Goal: Task Accomplishment & Management: Manage account settings

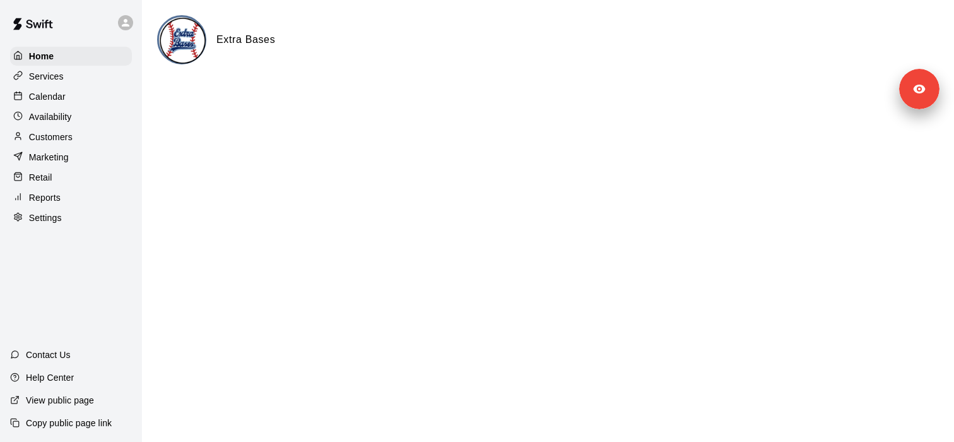
click at [64, 66] on div "Home Services Calendar Availability Customers Marketing Retail Reports Settings" at bounding box center [71, 136] width 142 height 183
click at [64, 71] on div "Services" at bounding box center [71, 76] width 122 height 19
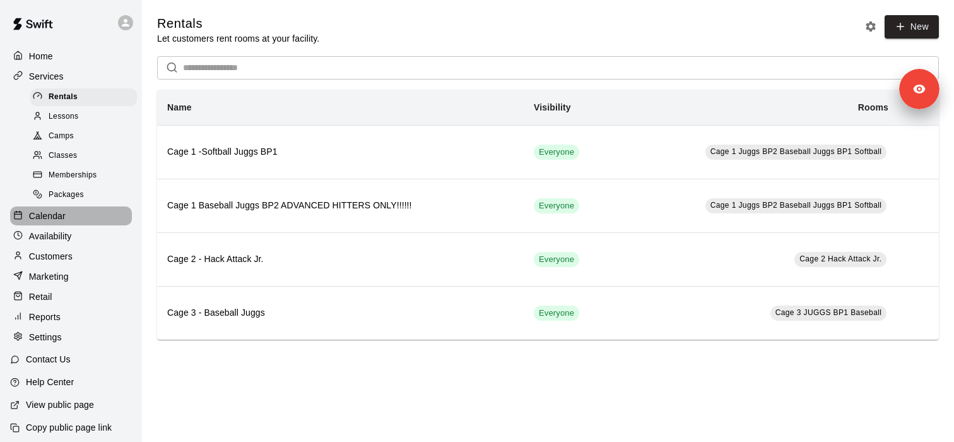
click at [77, 211] on div "Calendar" at bounding box center [71, 215] width 122 height 19
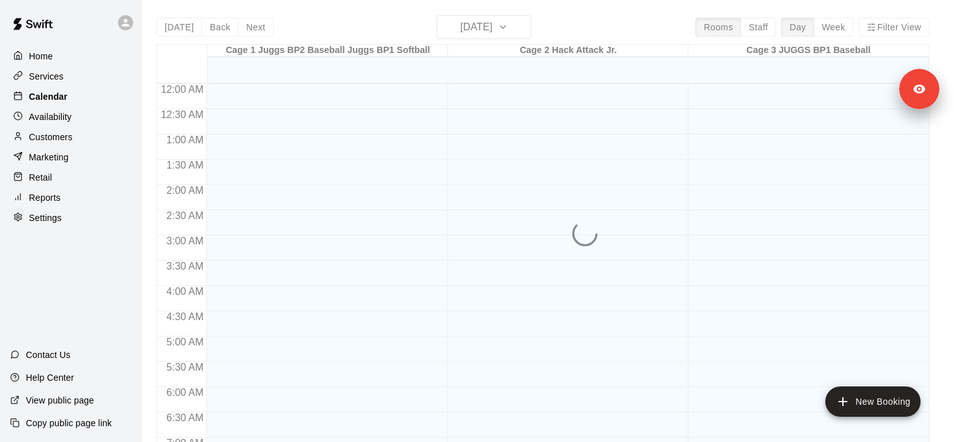
scroll to position [540, 0]
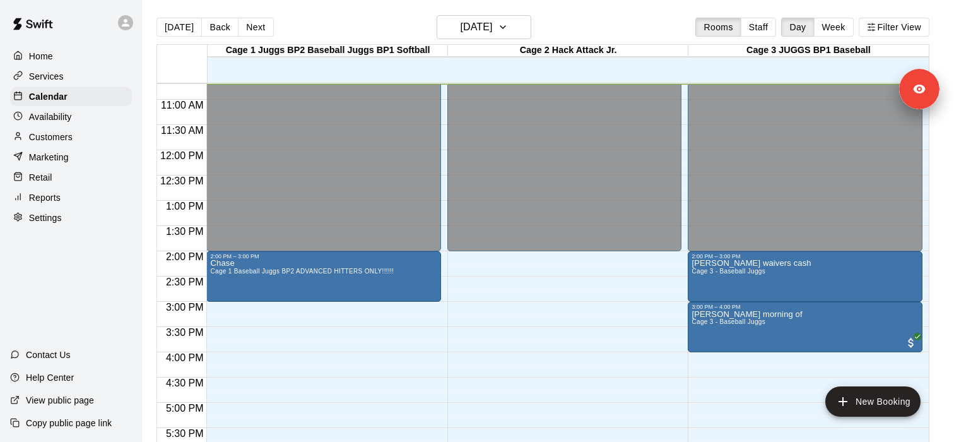
click at [855, 30] on div "Rooms Staff Day Week Filter View" at bounding box center [813, 27] width 234 height 19
click at [847, 29] on button "Week" at bounding box center [834, 27] width 40 height 19
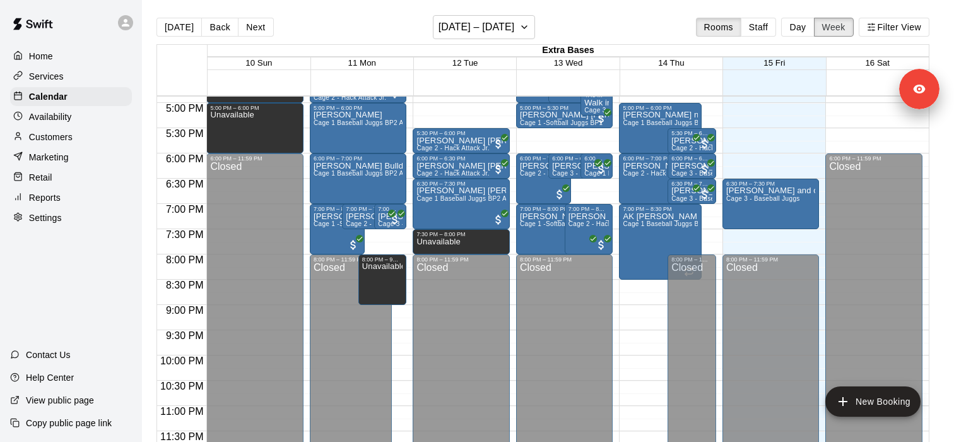
scroll to position [827, 0]
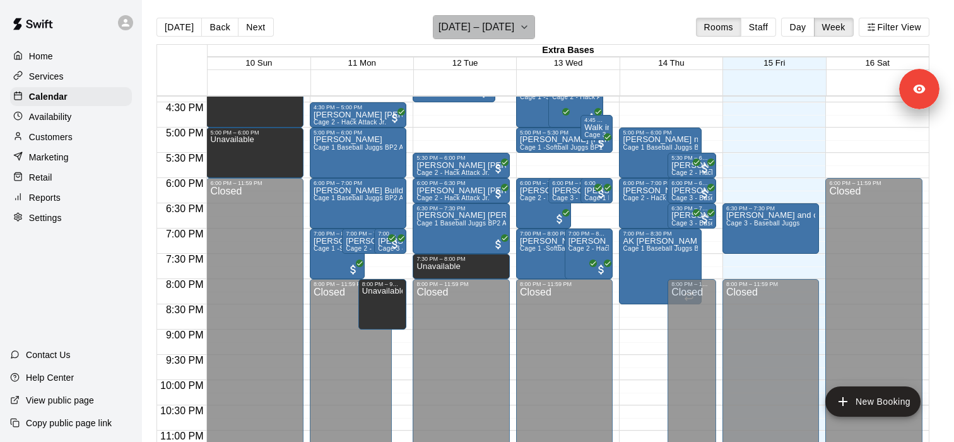
click at [519, 28] on icon "button" at bounding box center [524, 27] width 10 height 15
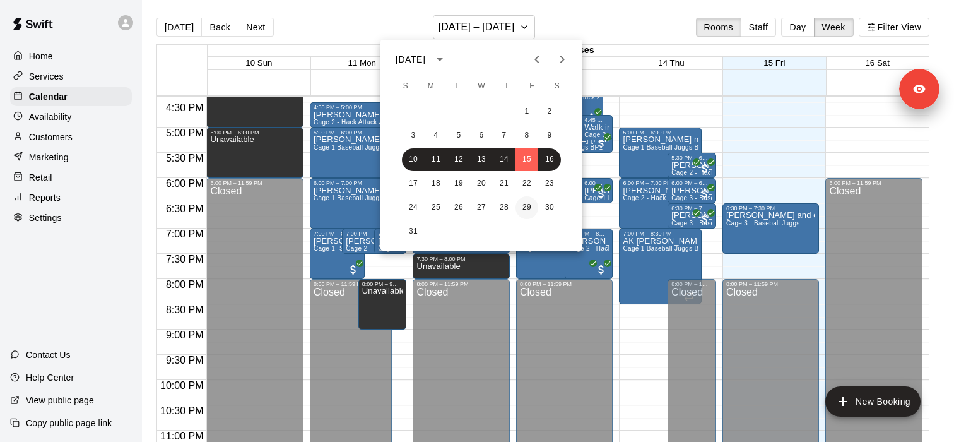
click at [528, 208] on button "29" at bounding box center [527, 207] width 23 height 23
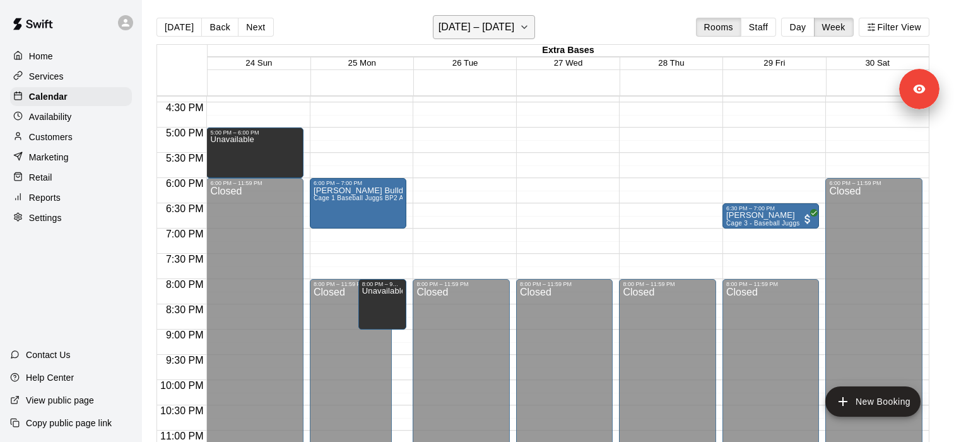
click at [520, 32] on icon "button" at bounding box center [524, 27] width 10 height 15
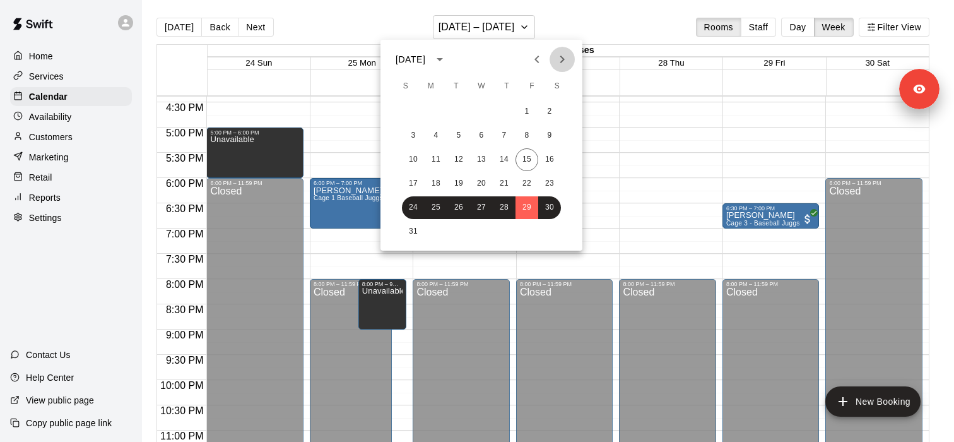
click at [564, 57] on icon "Next month" at bounding box center [562, 59] width 15 height 15
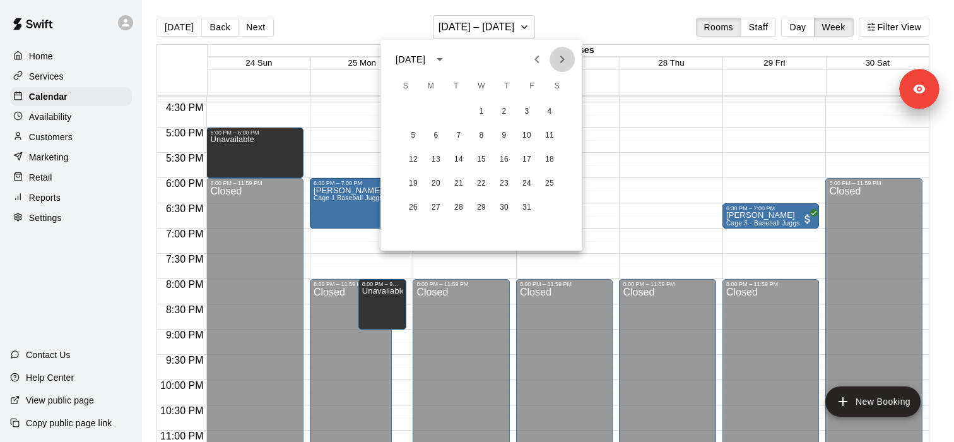
click at [564, 57] on icon "Next month" at bounding box center [562, 59] width 15 height 15
click at [560, 68] on button "Next month" at bounding box center [562, 59] width 25 height 25
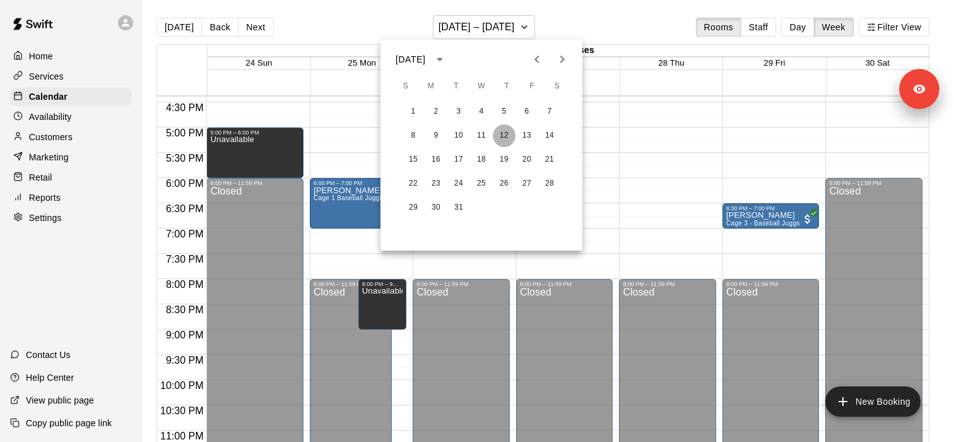
click at [514, 138] on button "12" at bounding box center [504, 135] width 23 height 23
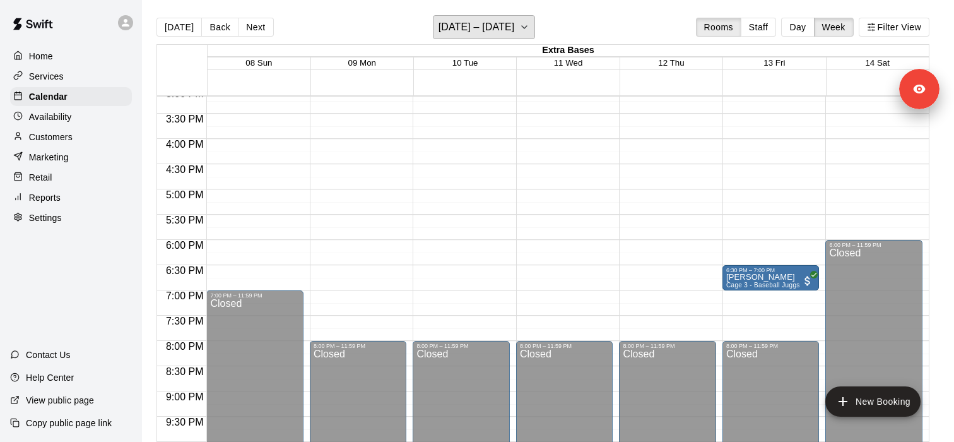
scroll to position [762, 0]
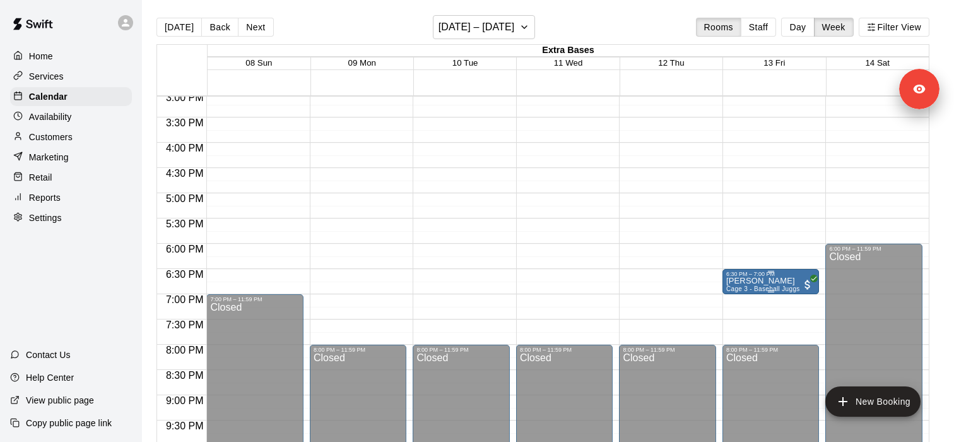
click at [739, 322] on img "edit" at bounding box center [739, 321] width 15 height 15
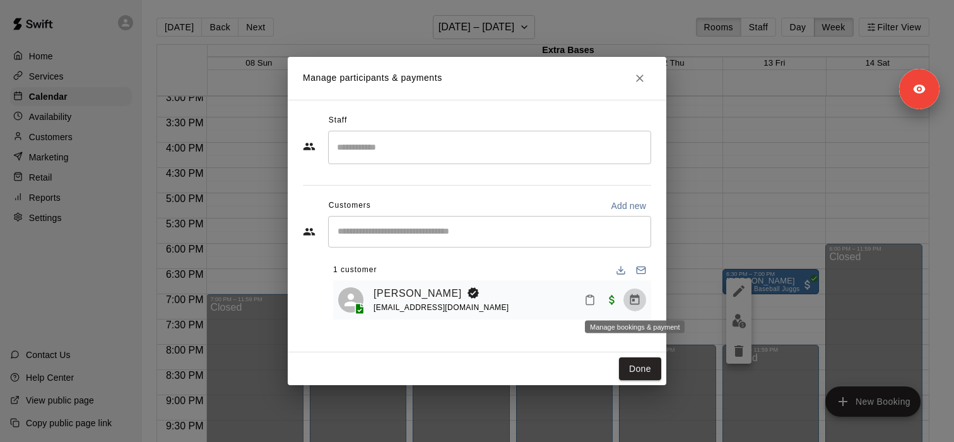
click at [636, 299] on icon "Manage bookings & payment" at bounding box center [635, 299] width 13 height 13
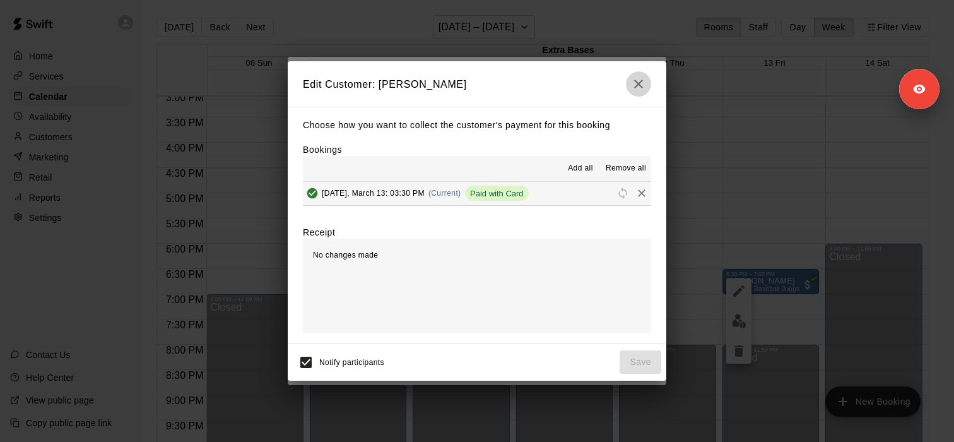
click at [640, 81] on icon "button" at bounding box center [638, 83] width 15 height 15
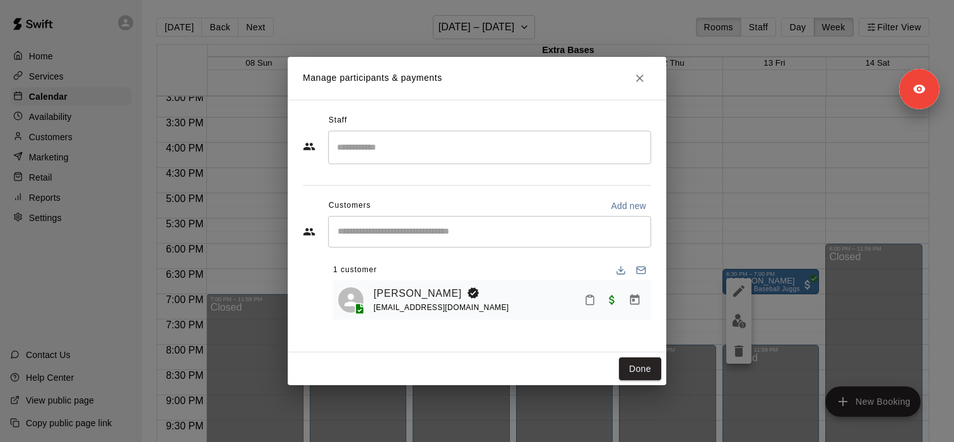
click at [647, 86] on h2 "Manage participants & payments" at bounding box center [477, 78] width 379 height 43
click at [644, 87] on button "Close" at bounding box center [640, 78] width 23 height 23
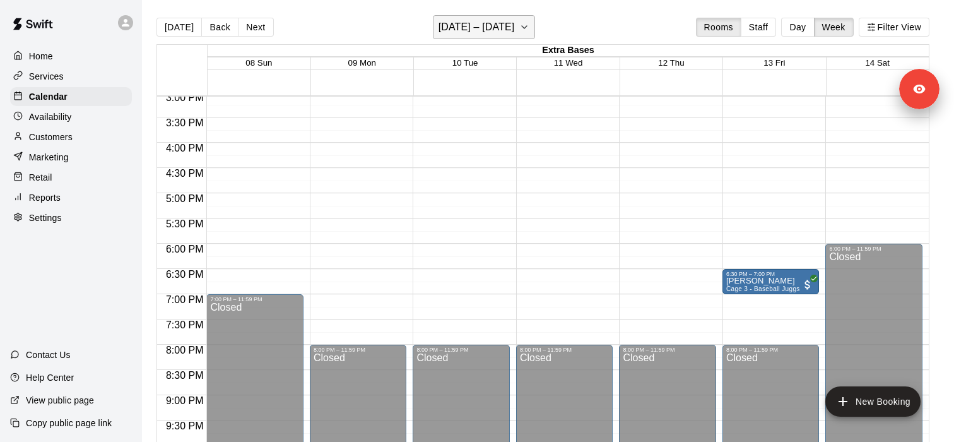
click at [519, 23] on icon "button" at bounding box center [524, 27] width 10 height 15
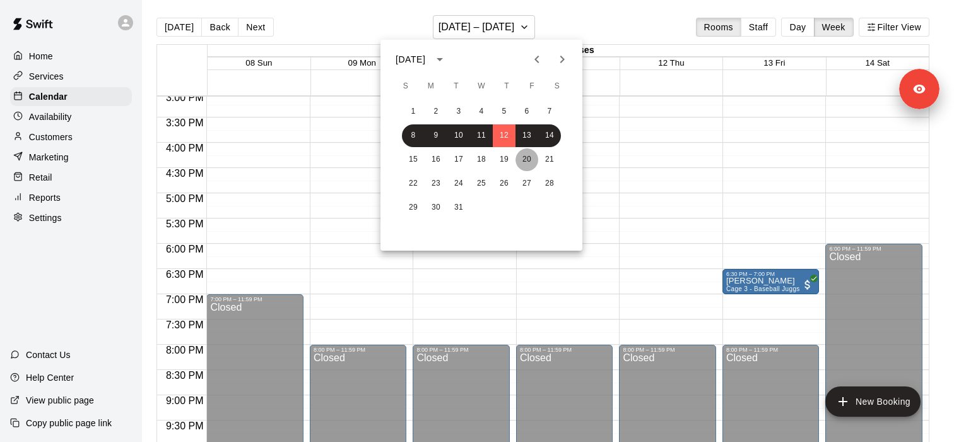
click at [527, 162] on button "20" at bounding box center [527, 159] width 23 height 23
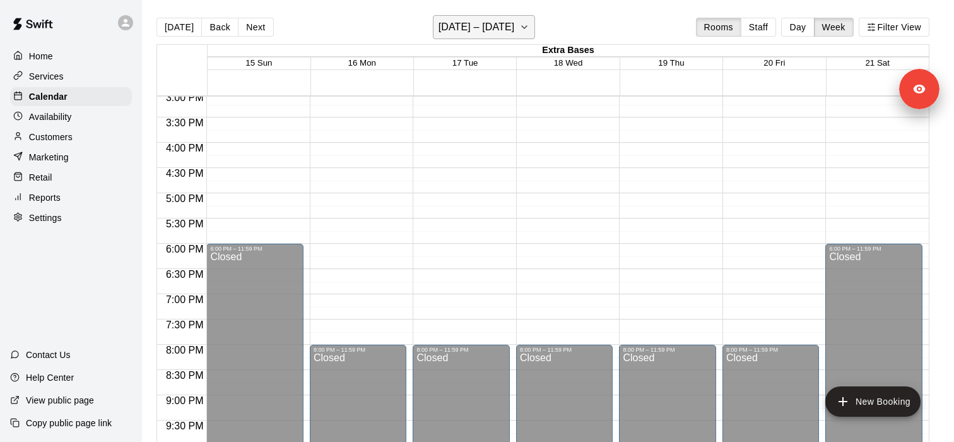
click at [521, 36] on button "[DATE] – [DATE]" at bounding box center [484, 27] width 103 height 24
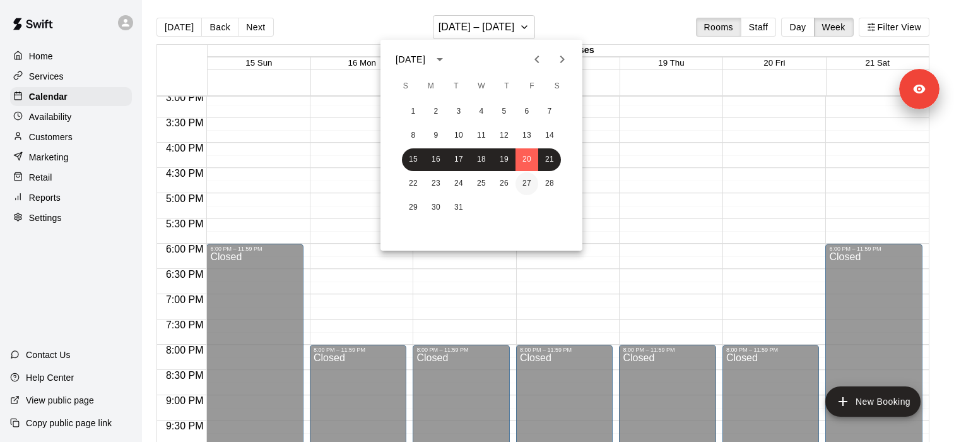
click at [525, 186] on button "27" at bounding box center [527, 183] width 23 height 23
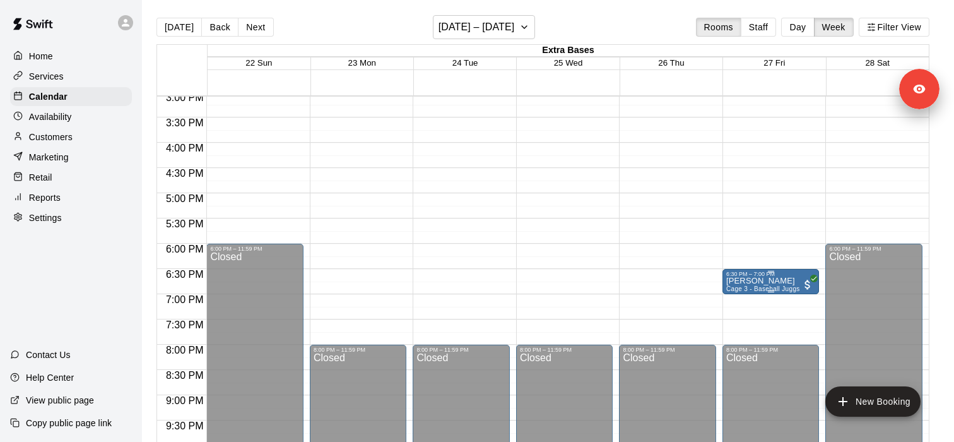
click at [744, 281] on p "[PERSON_NAME]" at bounding box center [763, 281] width 74 height 0
click at [737, 285] on button "edit" at bounding box center [738, 294] width 25 height 25
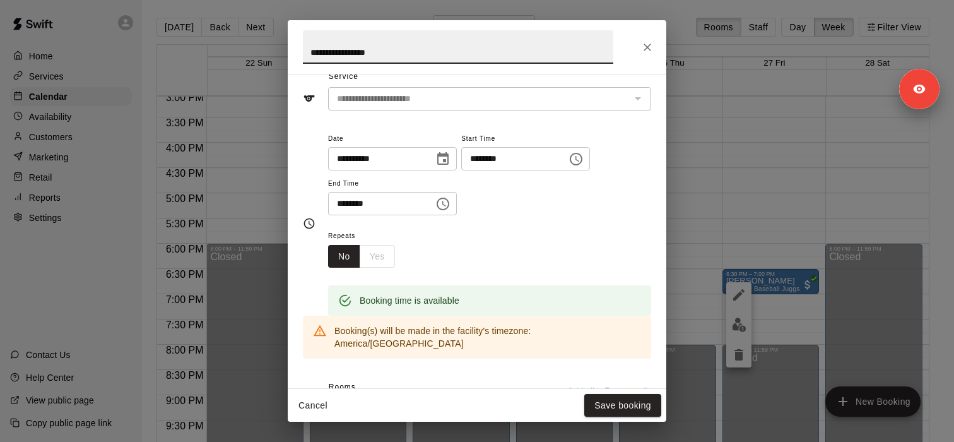
scroll to position [0, 0]
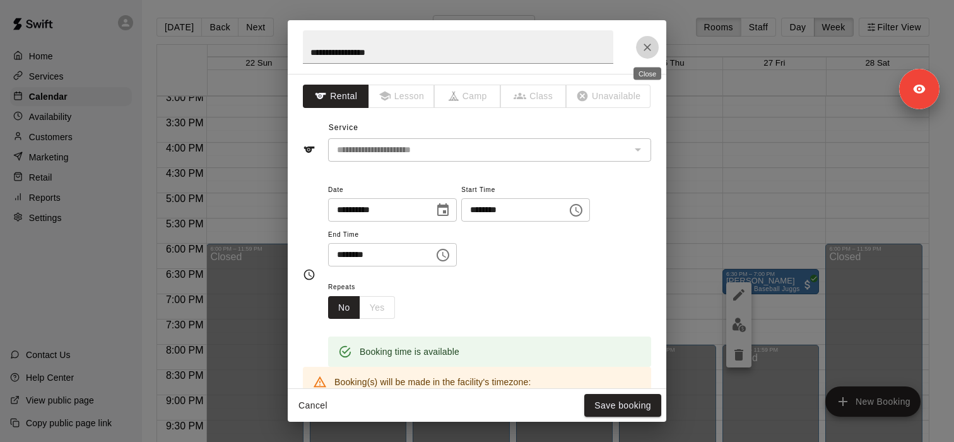
click at [648, 40] on button "Close" at bounding box center [647, 47] width 23 height 23
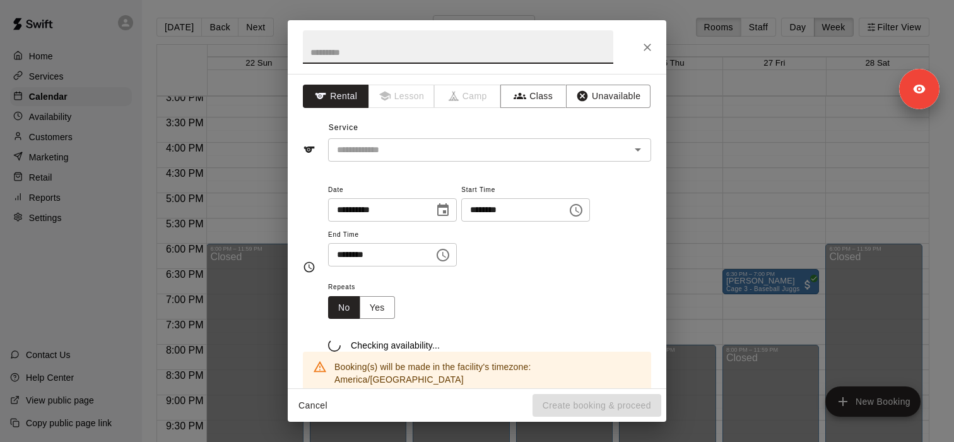
click at [747, 278] on div "**********" at bounding box center [477, 221] width 954 height 442
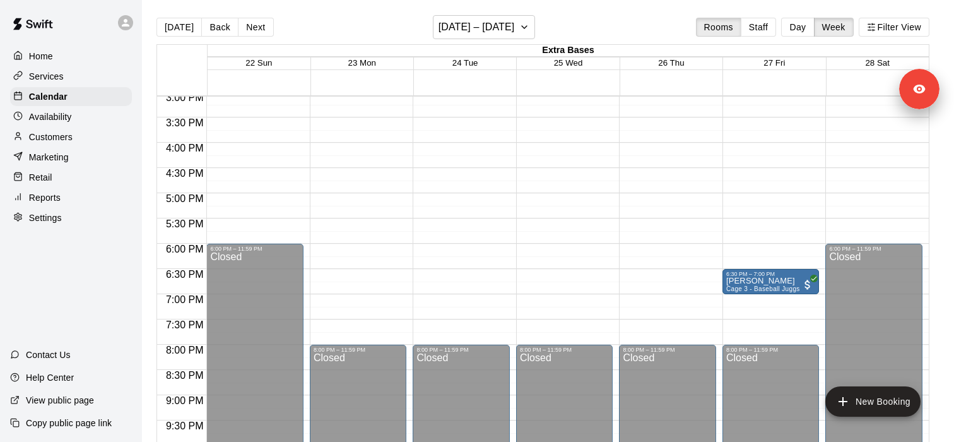
click at [747, 281] on p "[PERSON_NAME]" at bounding box center [763, 281] width 74 height 0
click at [703, 228] on div at bounding box center [477, 221] width 954 height 442
click at [742, 281] on p "[PERSON_NAME]" at bounding box center [763, 281] width 74 height 0
click at [739, 326] on img "edit" at bounding box center [739, 324] width 15 height 15
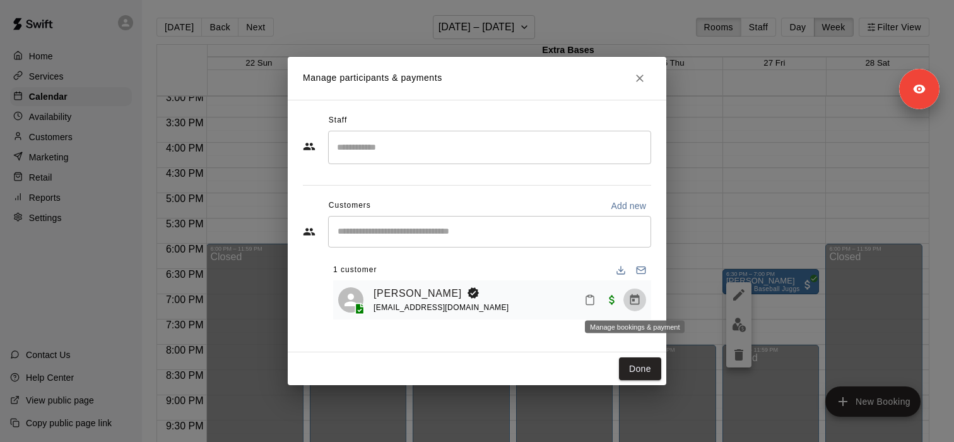
click at [635, 300] on icon "Manage bookings & payment" at bounding box center [635, 299] width 13 height 13
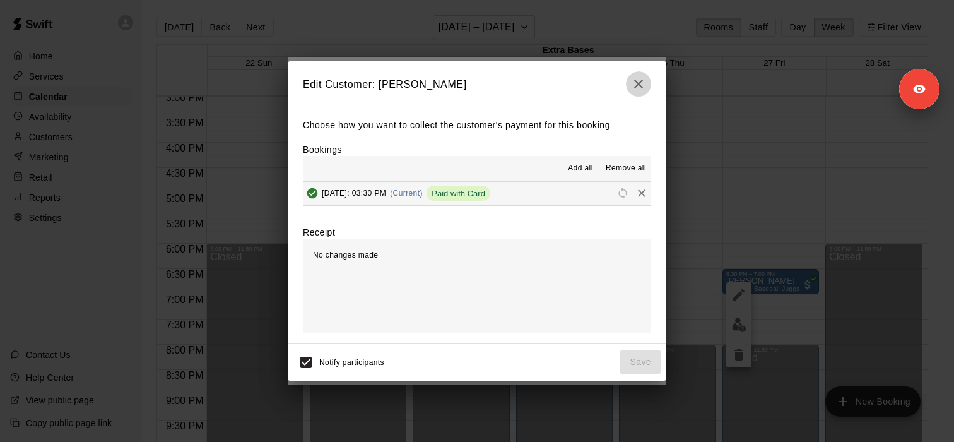
click at [644, 77] on icon "button" at bounding box center [638, 83] width 15 height 15
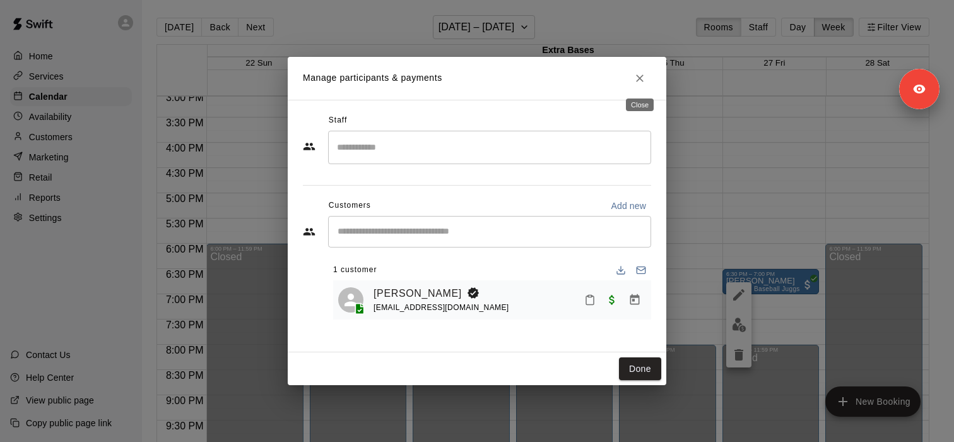
click at [647, 81] on button "Close" at bounding box center [640, 78] width 23 height 23
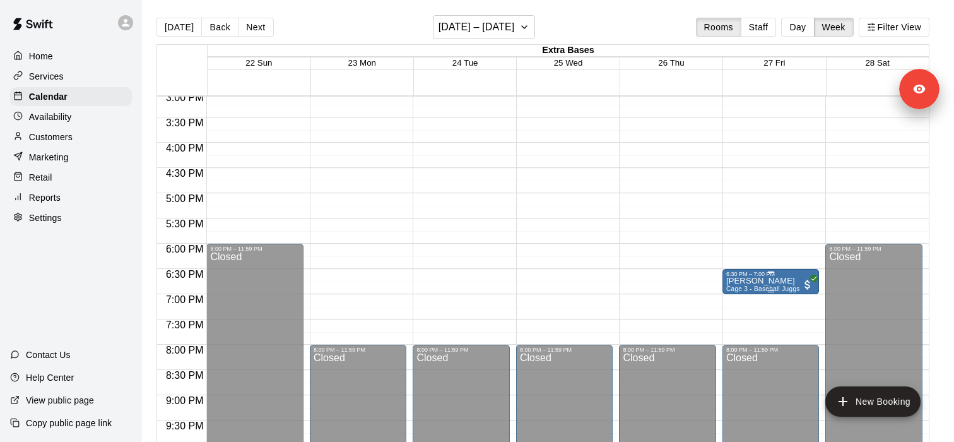
click at [769, 276] on div "6:30 PM – 7:00 PM" at bounding box center [771, 274] width 90 height 6
click at [732, 320] on img "edit" at bounding box center [739, 314] width 15 height 15
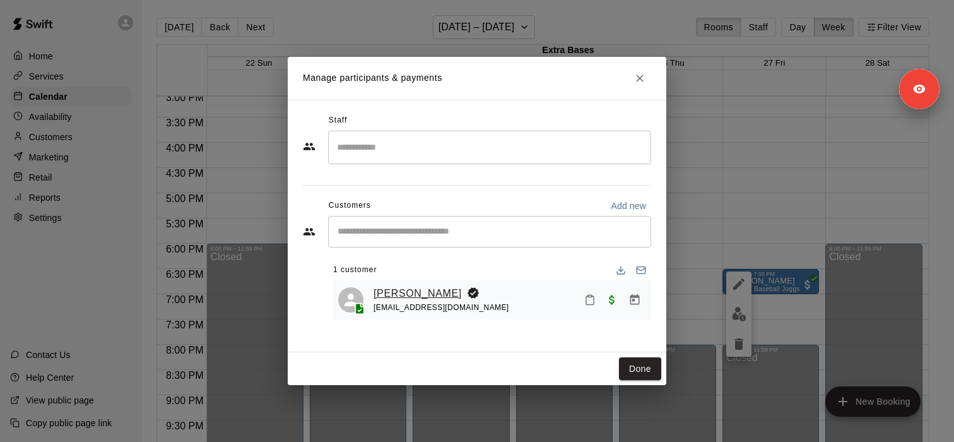
click at [437, 290] on link "[PERSON_NAME]" at bounding box center [418, 293] width 88 height 16
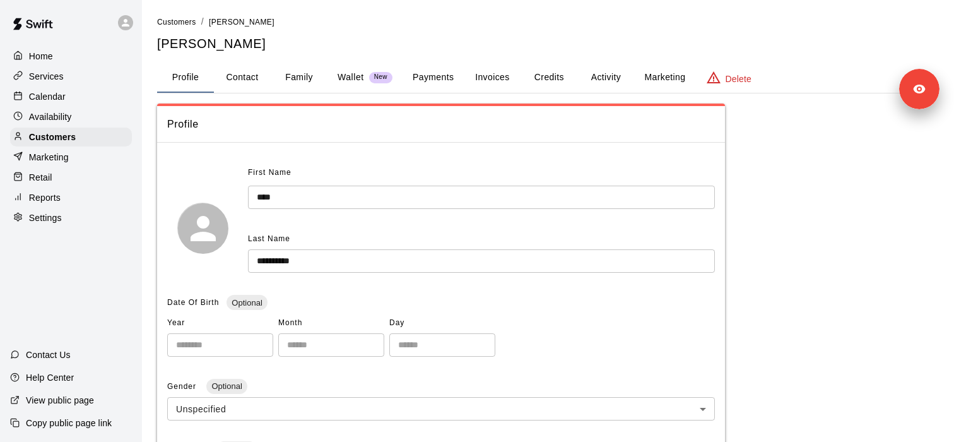
click at [437, 290] on div "First Name **** ​ Last Name ********* ​" at bounding box center [441, 228] width 548 height 130
click at [438, 86] on button "Payments" at bounding box center [433, 77] width 61 height 30
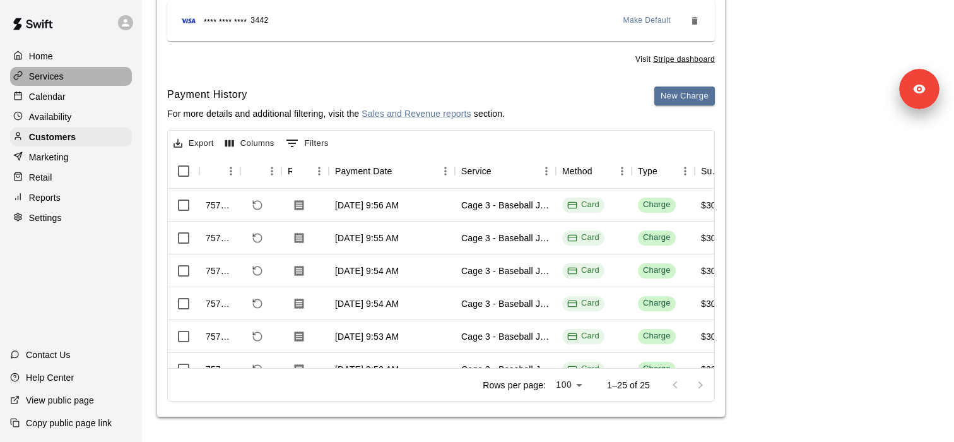
click at [119, 80] on div "Services" at bounding box center [71, 76] width 122 height 19
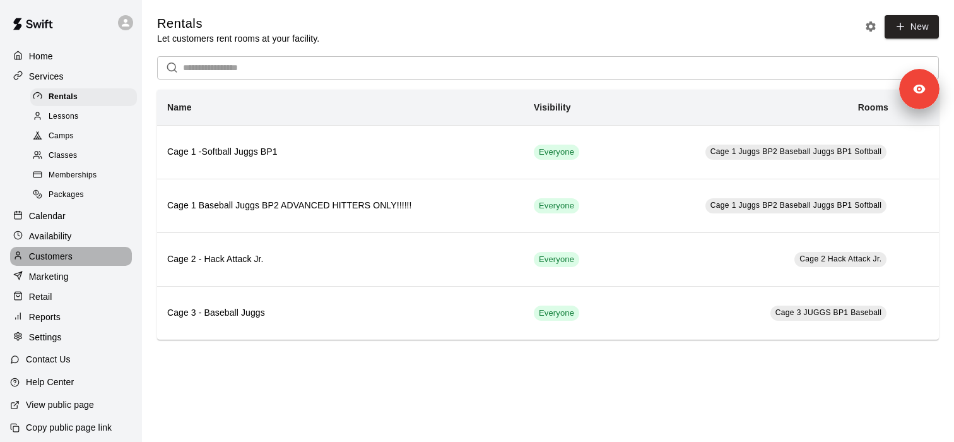
click at [113, 255] on div "Customers" at bounding box center [71, 256] width 122 height 19
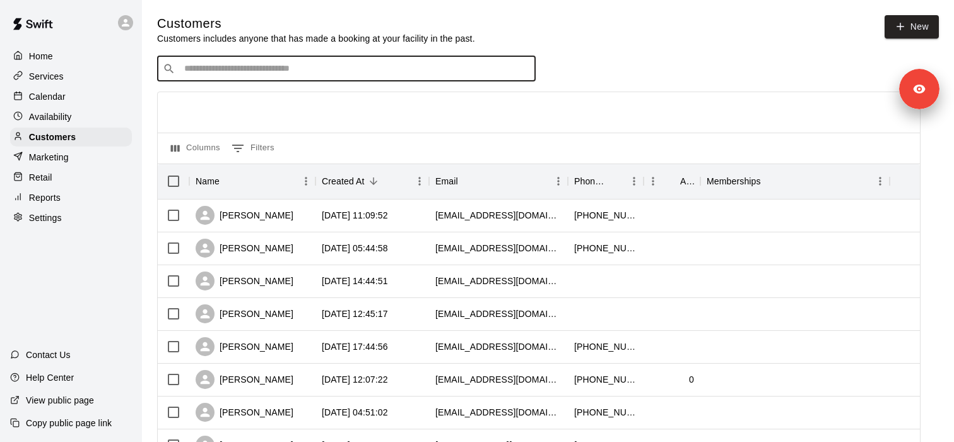
click at [222, 73] on input "Search customers by name or email" at bounding box center [356, 68] width 350 height 13
type input "******"
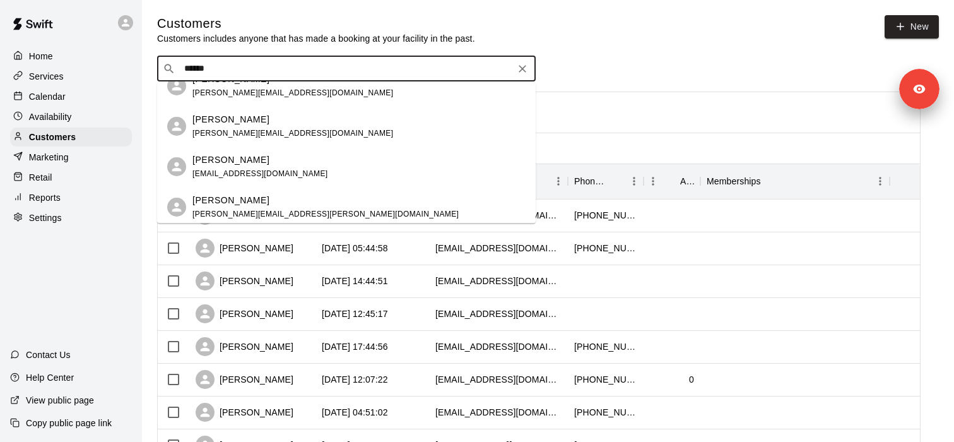
scroll to position [263, 0]
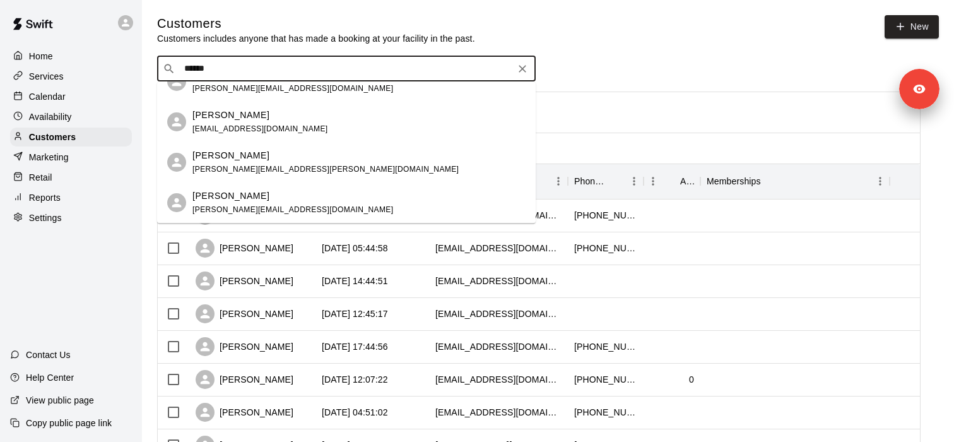
click at [258, 129] on span "[EMAIL_ADDRESS][DOMAIN_NAME]" at bounding box center [261, 128] width 136 height 9
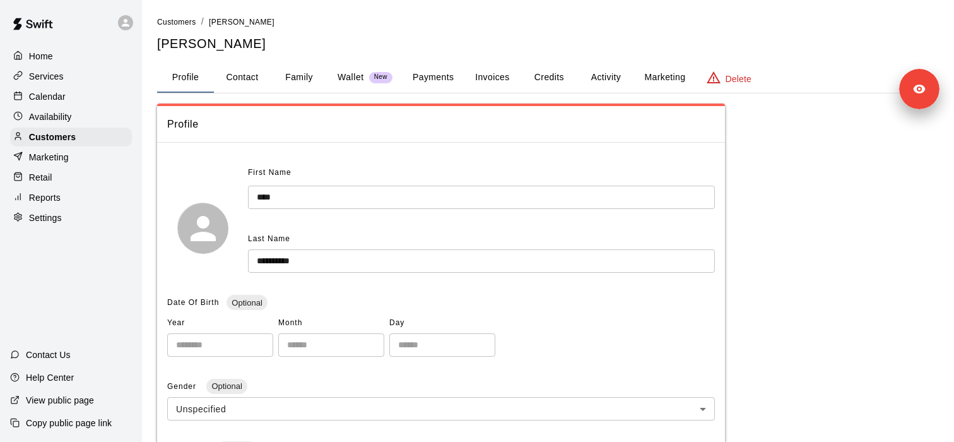
click at [425, 80] on button "Payments" at bounding box center [433, 77] width 61 height 30
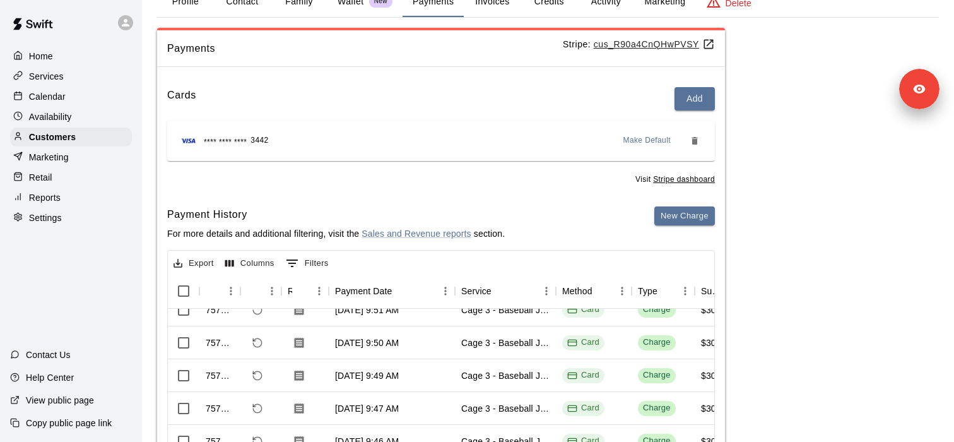
scroll to position [221, 0]
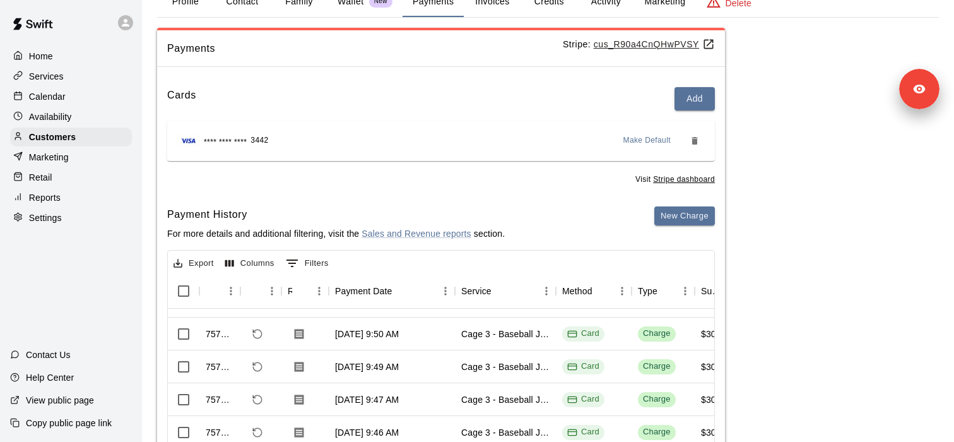
click at [606, 5] on button "Activity" at bounding box center [606, 2] width 57 height 30
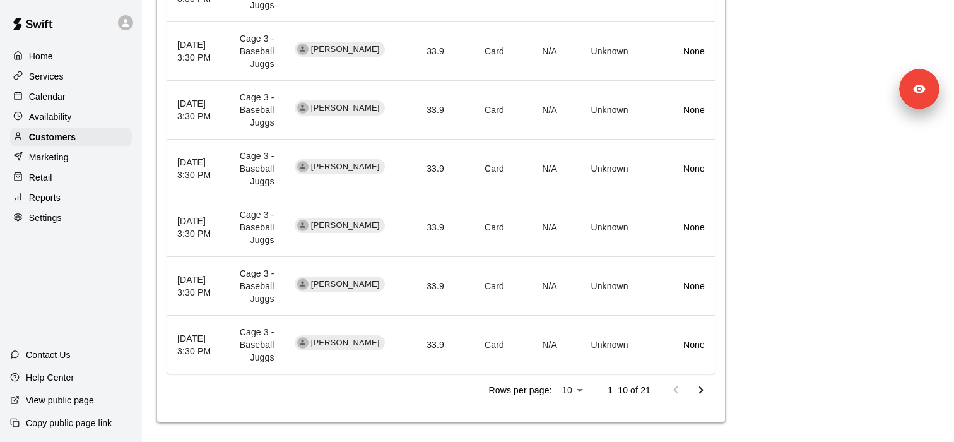
scroll to position [584, 0]
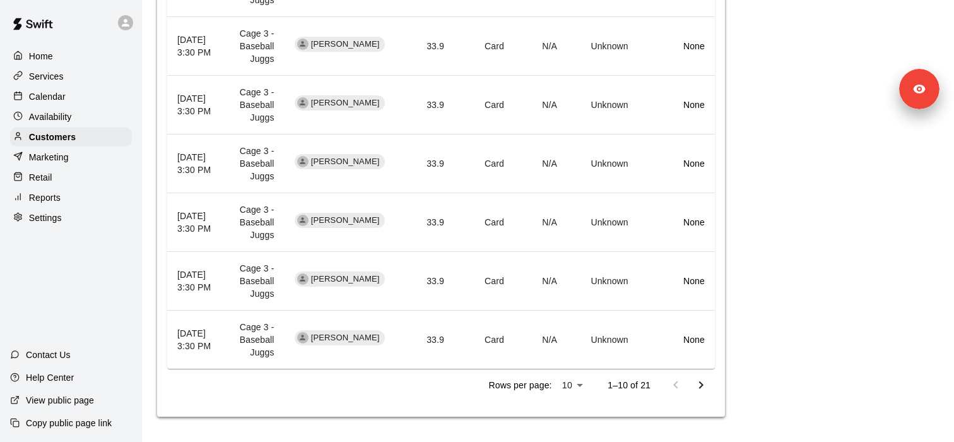
click at [703, 384] on icon "Go to next page" at bounding box center [701, 385] width 4 height 8
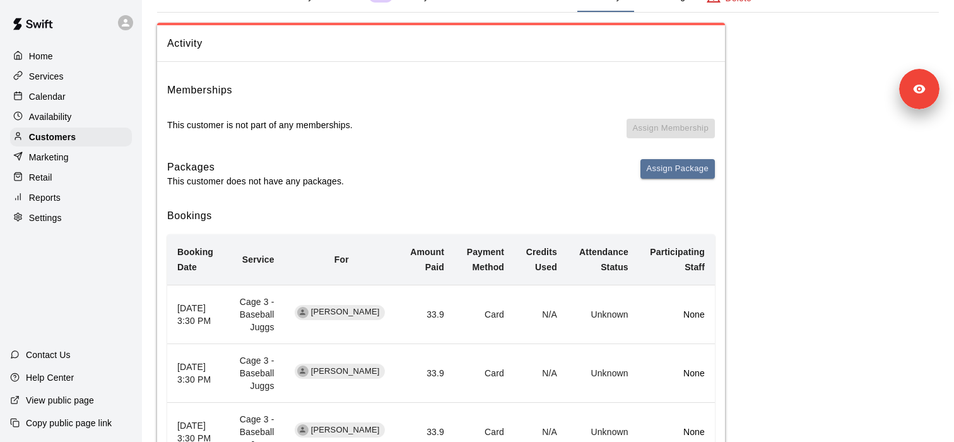
scroll to position [80, 0]
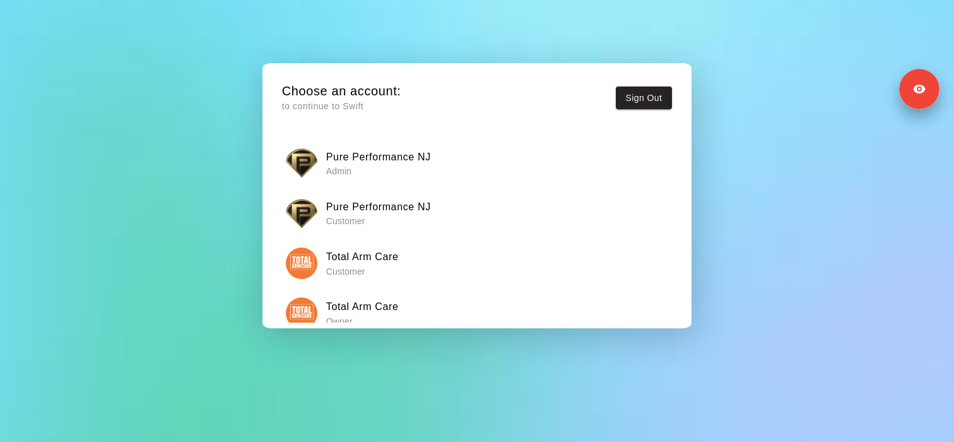
scroll to position [21, 0]
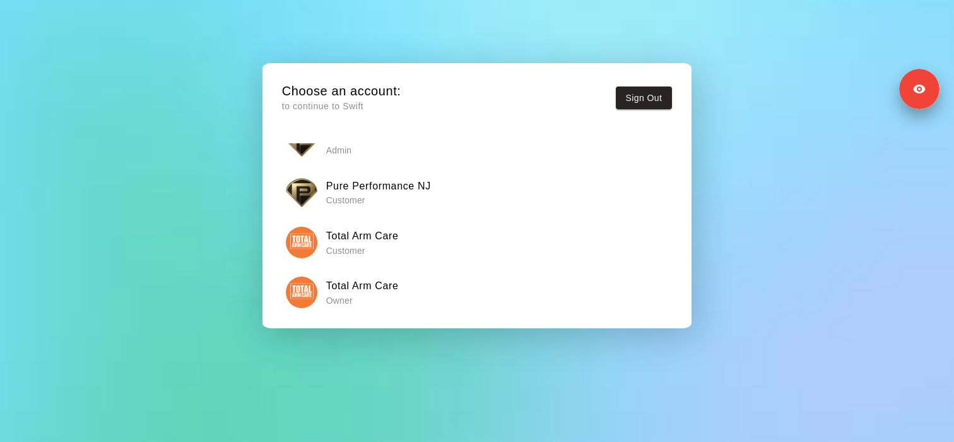
click at [407, 288] on div "Total Arm Care Owner" at bounding box center [477, 292] width 382 height 32
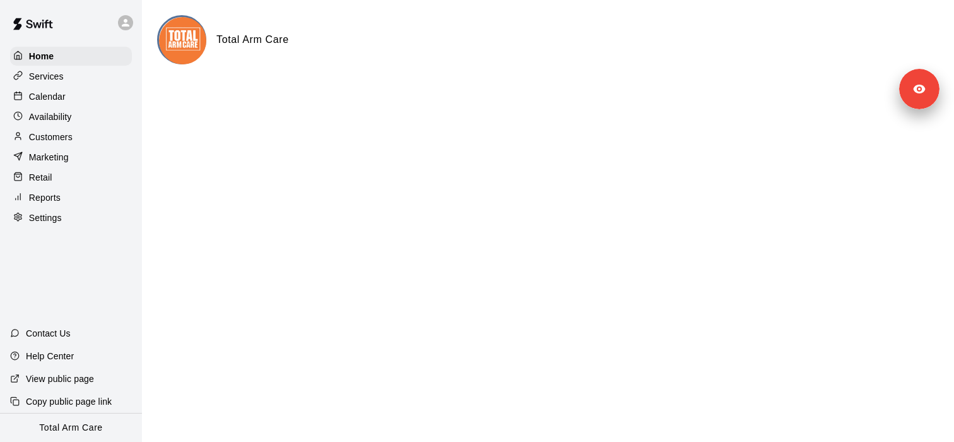
click at [88, 78] on div "Services" at bounding box center [71, 76] width 122 height 19
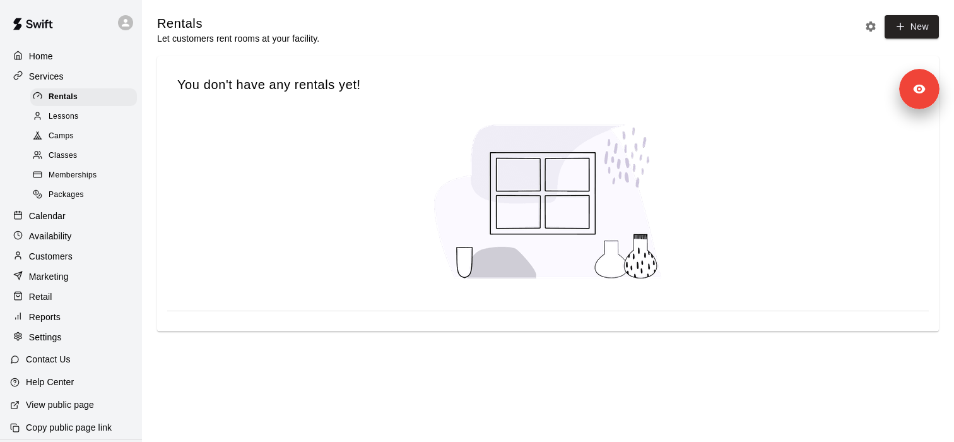
click at [97, 153] on div "Classes" at bounding box center [83, 156] width 107 height 18
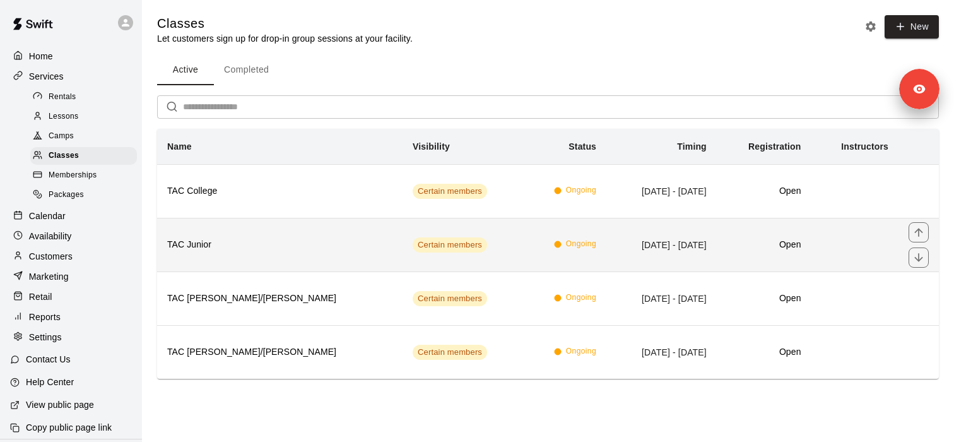
click at [403, 240] on td "Certain members" at bounding box center [464, 245] width 122 height 54
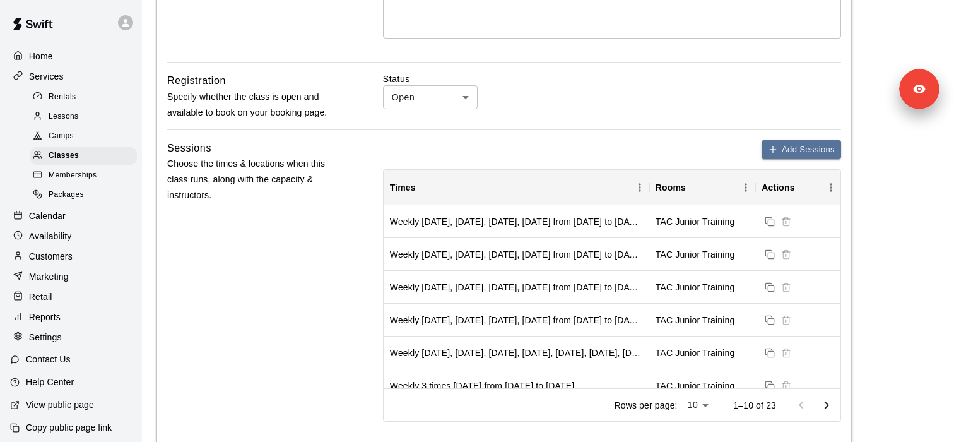
scroll to position [363, 0]
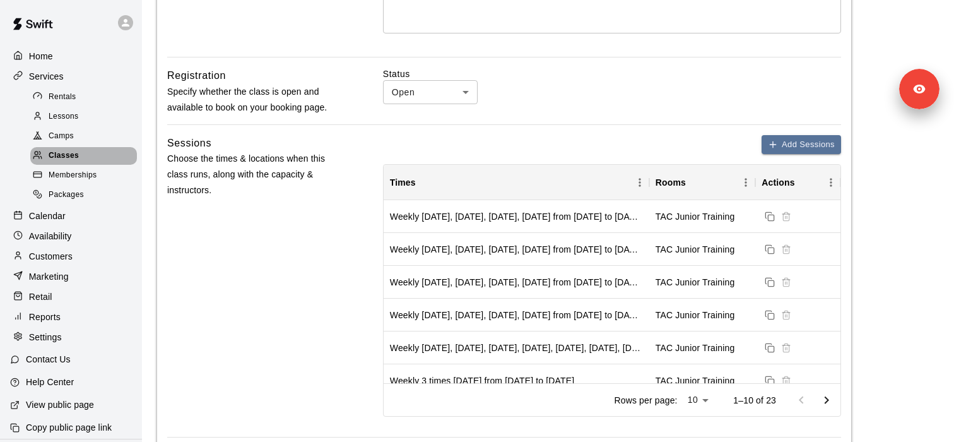
click at [80, 148] on div "Classes" at bounding box center [83, 156] width 107 height 18
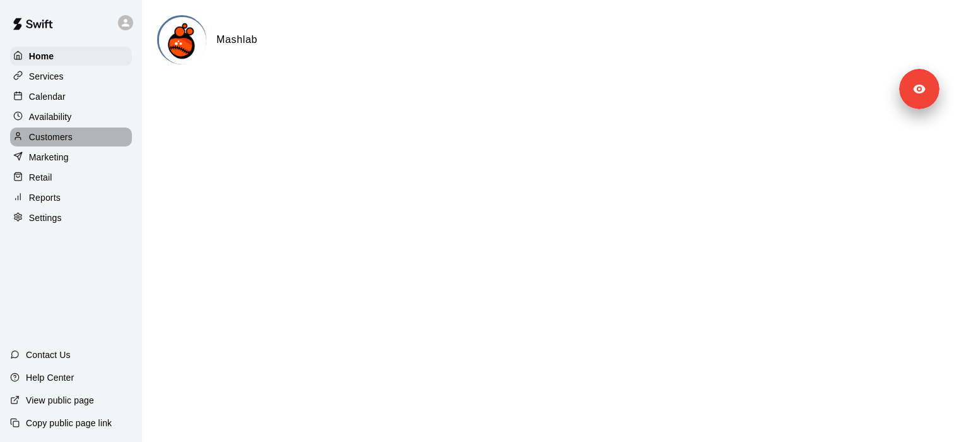
click at [88, 136] on div "Customers" at bounding box center [71, 136] width 122 height 19
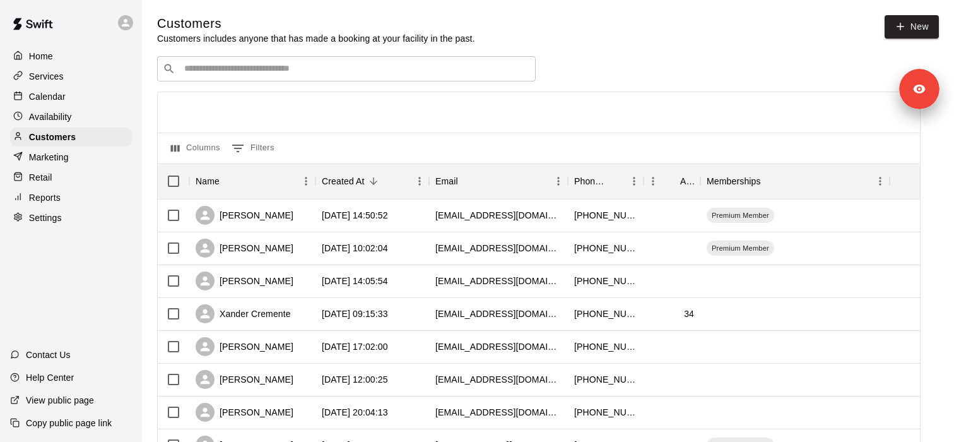
click at [80, 73] on div "Services" at bounding box center [71, 76] width 122 height 19
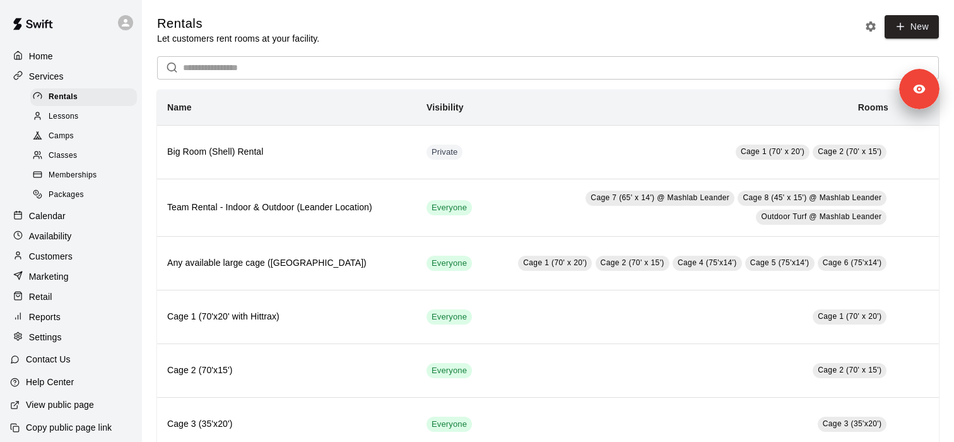
click at [47, 44] on link at bounding box center [33, 25] width 66 height 40
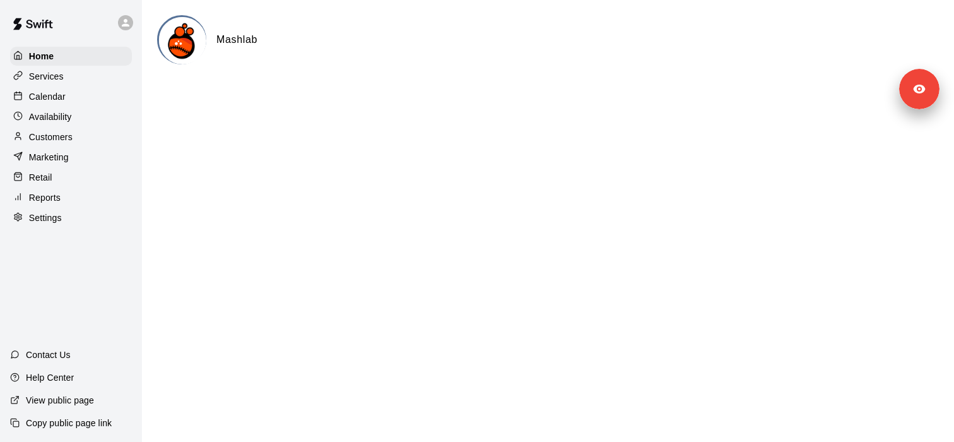
drag, startPoint x: 48, startPoint y: 55, endPoint x: 48, endPoint y: 66, distance: 10.7
click at [48, 56] on p "Home" at bounding box center [41, 56] width 25 height 13
click at [54, 213] on p "Settings" at bounding box center [45, 217] width 33 height 13
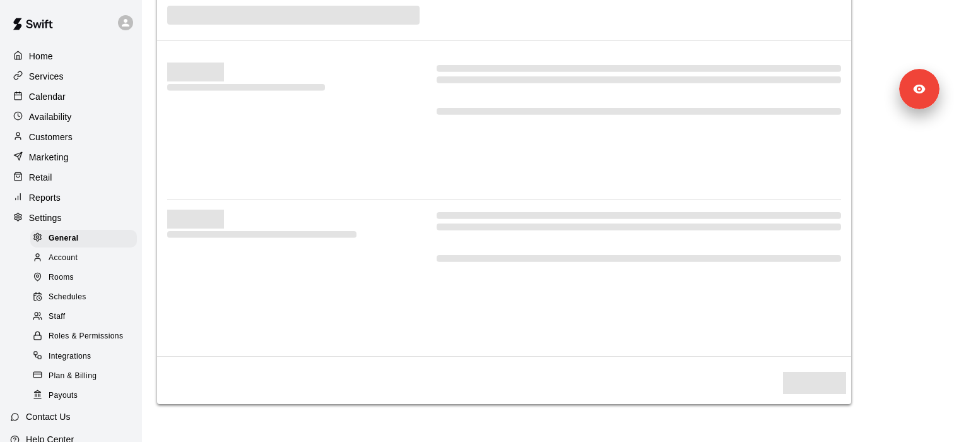
select select "**"
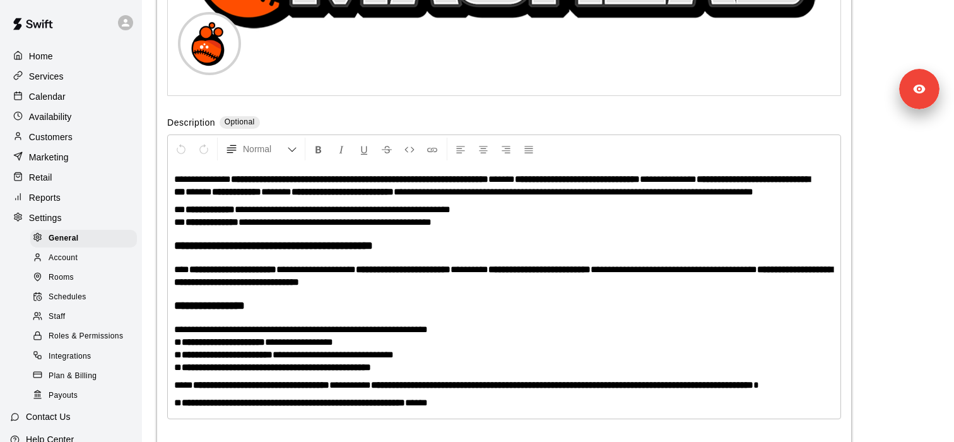
scroll to position [2607, 0]
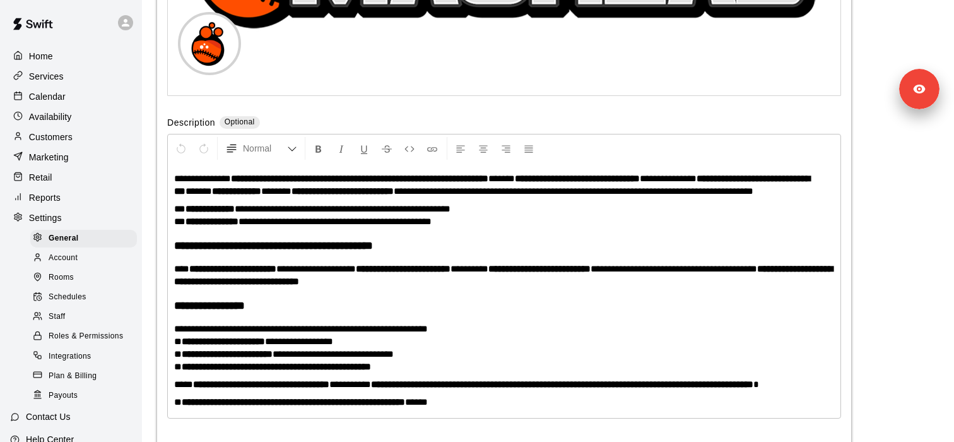
click at [87, 311] on div "Staff" at bounding box center [83, 317] width 107 height 18
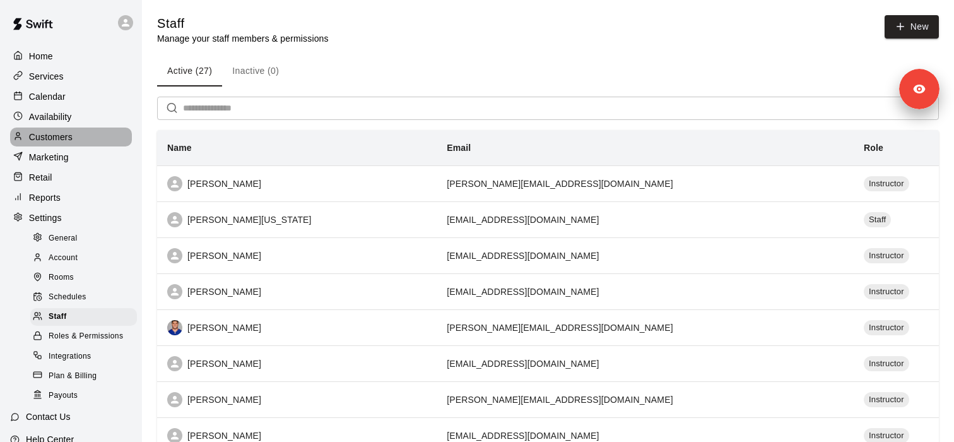
click at [80, 140] on div "Customers" at bounding box center [71, 136] width 122 height 19
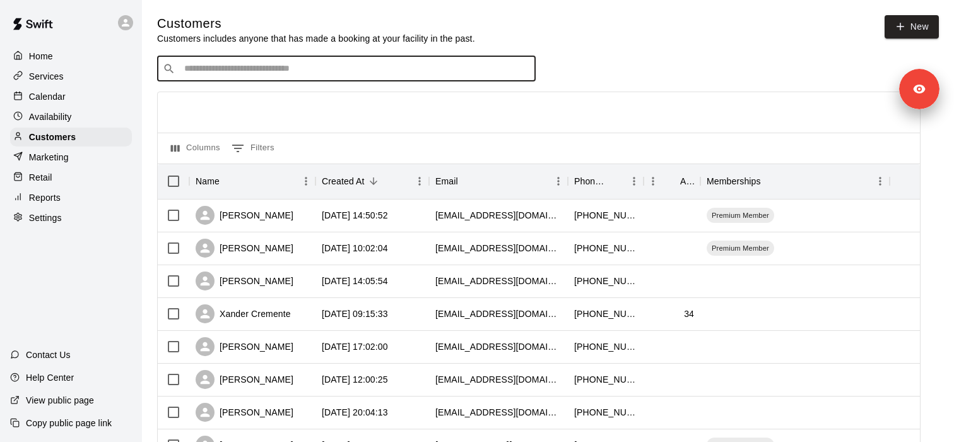
click at [254, 72] on input "Search customers by name or email" at bounding box center [356, 68] width 350 height 13
click at [303, 69] on input "Search customers by name or email" at bounding box center [356, 68] width 350 height 13
paste input "**********"
paste input "*******"
type input "**********"
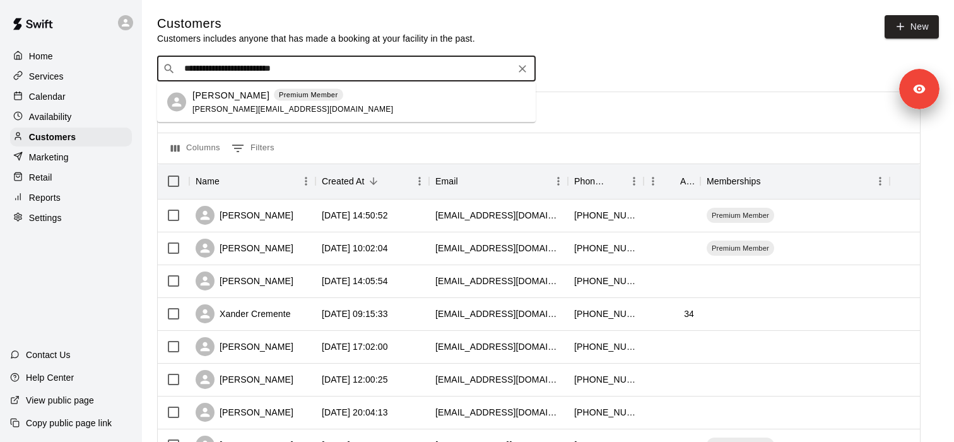
click at [263, 104] on div "Chris Balcom-Miller Premium Member chris@washedupwaterfowl.com" at bounding box center [293, 101] width 201 height 27
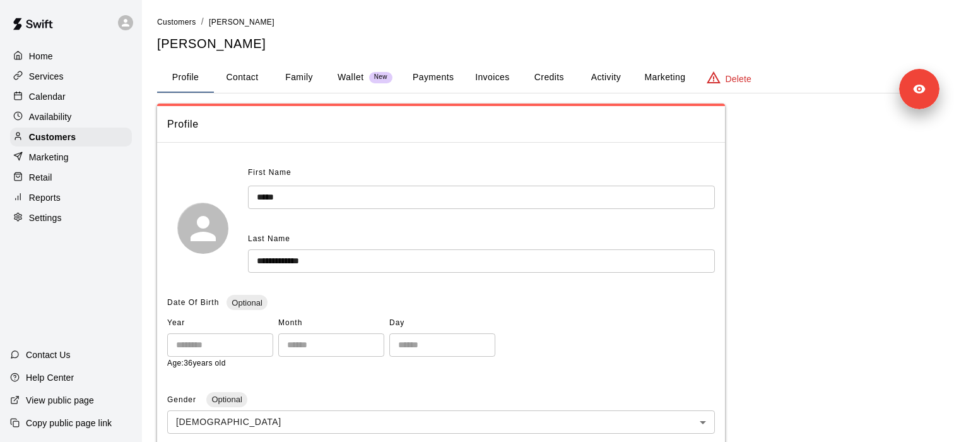
drag, startPoint x: 283, startPoint y: 44, endPoint x: 147, endPoint y: 43, distance: 135.7
click at [147, 43] on div "**********" at bounding box center [548, 421] width 802 height 813
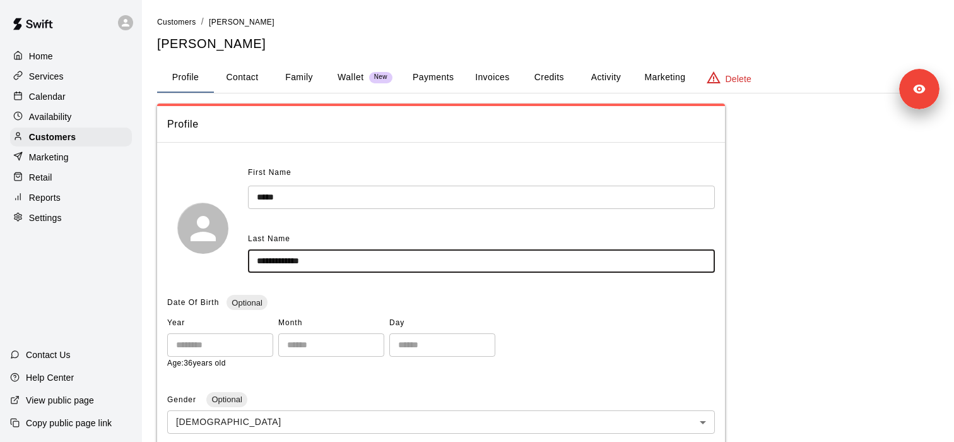
drag, startPoint x: 289, startPoint y: 260, endPoint x: 370, endPoint y: 259, distance: 80.8
click at [370, 259] on input "**********" at bounding box center [481, 260] width 467 height 23
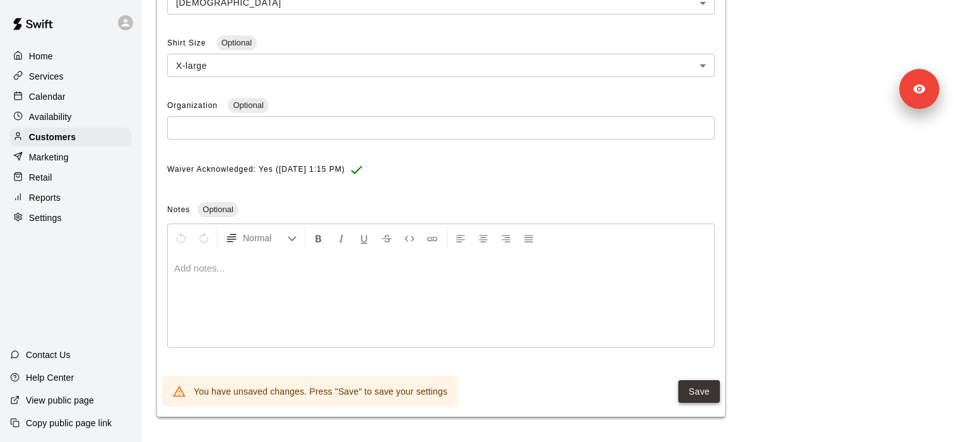
type input "******"
click at [696, 400] on button "Save" at bounding box center [700, 391] width 42 height 23
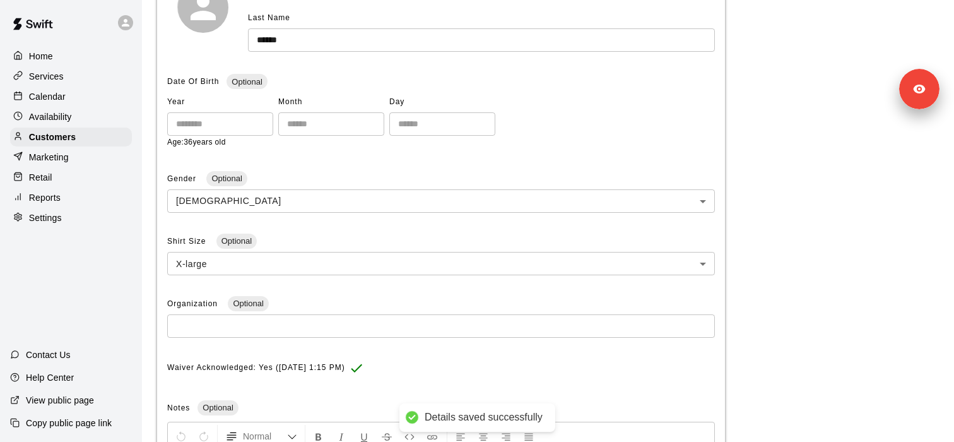
scroll to position [170, 0]
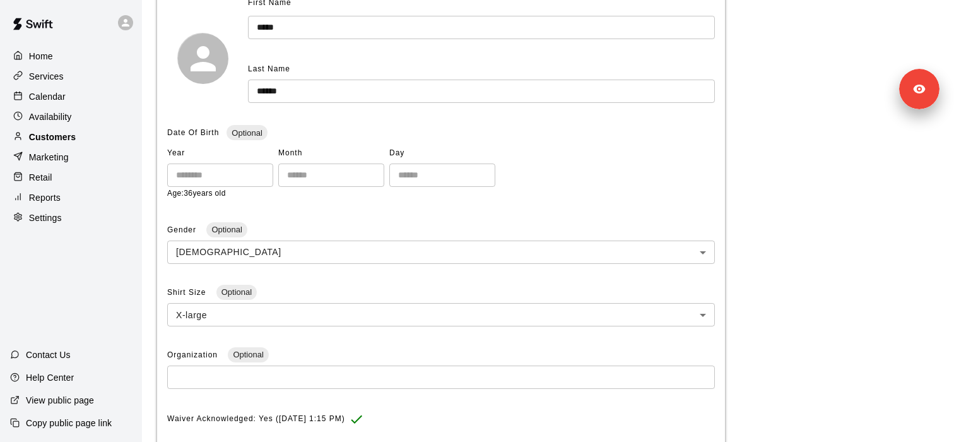
click at [81, 144] on div "Customers" at bounding box center [71, 136] width 122 height 19
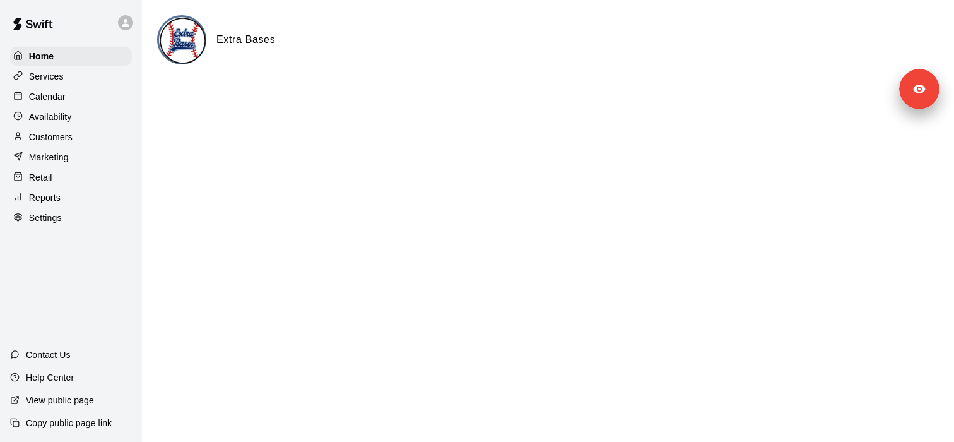
click at [62, 77] on p "Services" at bounding box center [46, 76] width 35 height 13
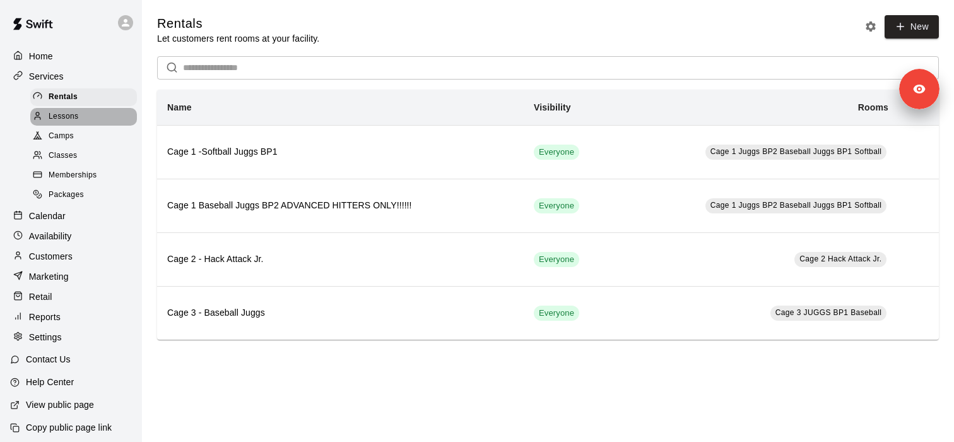
click at [84, 124] on div "Lessons" at bounding box center [83, 117] width 107 height 18
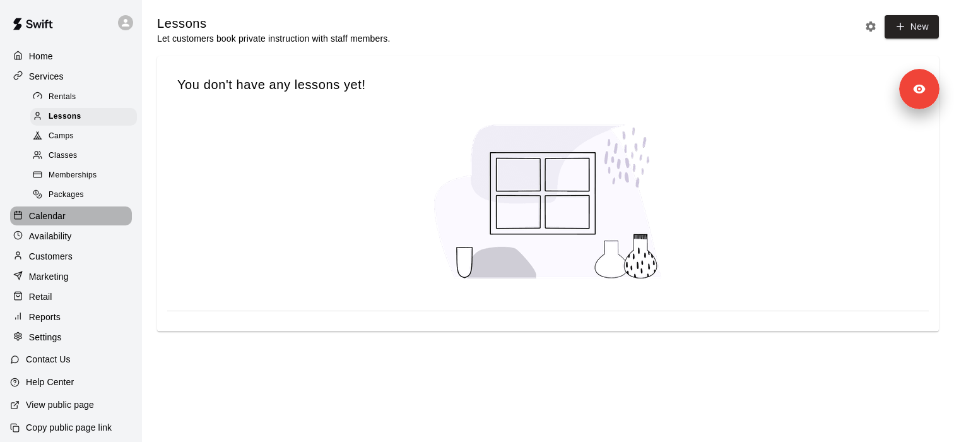
click at [55, 219] on p "Calendar" at bounding box center [47, 216] width 37 height 13
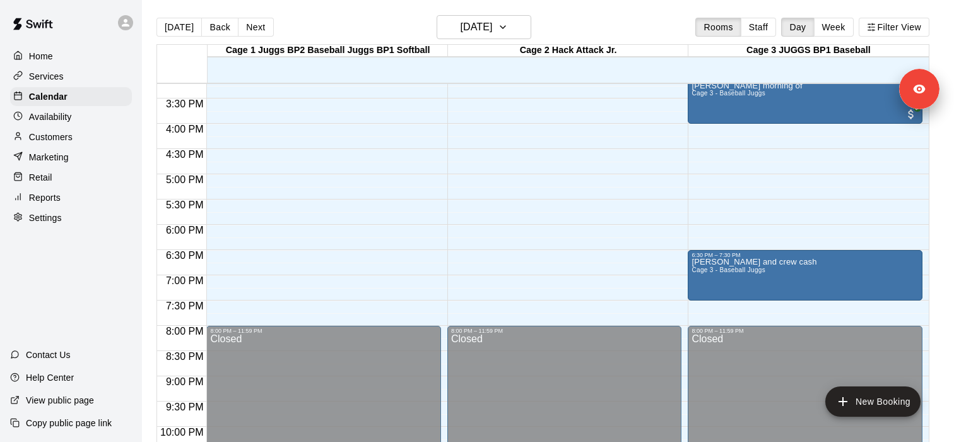
scroll to position [840, 0]
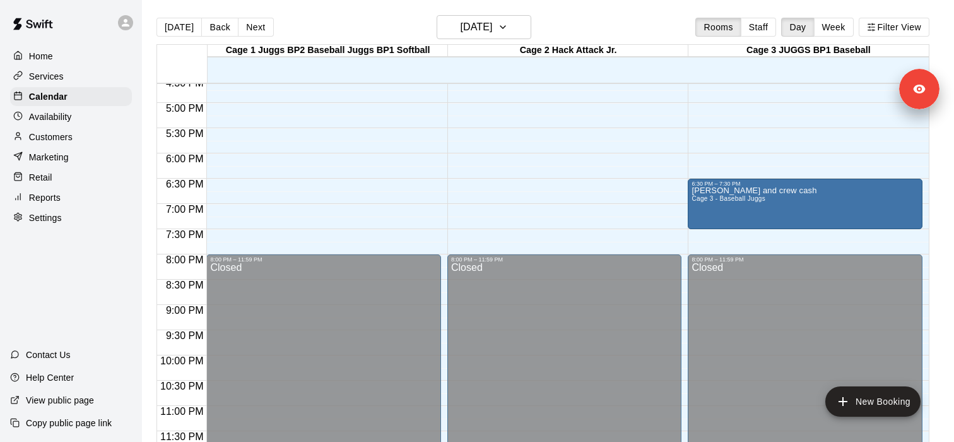
click at [837, 32] on button "Week" at bounding box center [834, 27] width 40 height 19
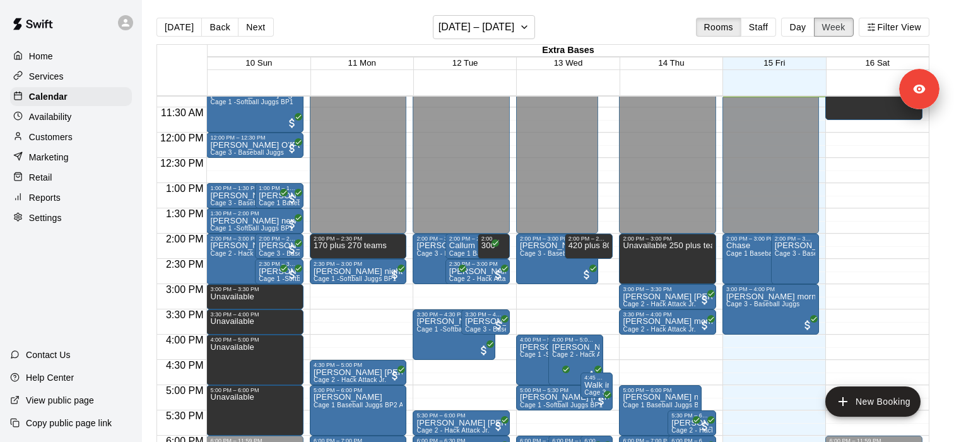
scroll to position [684, 0]
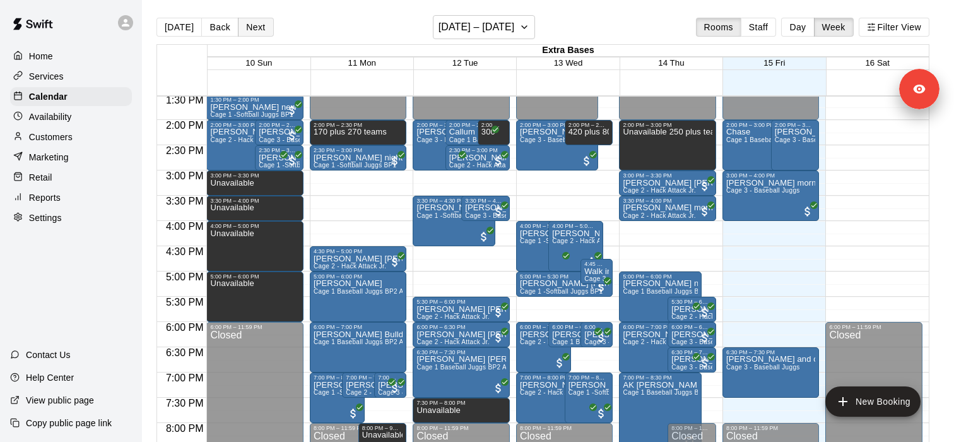
click at [255, 35] on button "Next" at bounding box center [255, 27] width 35 height 19
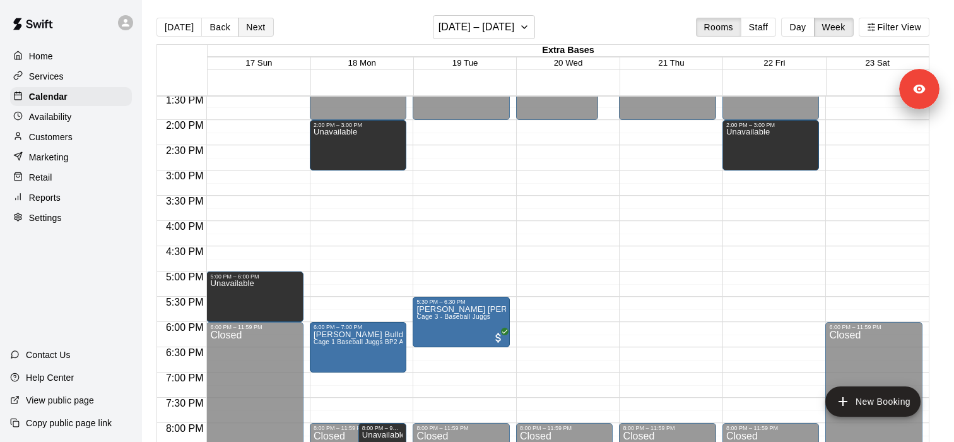
click at [255, 35] on button "Next" at bounding box center [255, 27] width 35 height 19
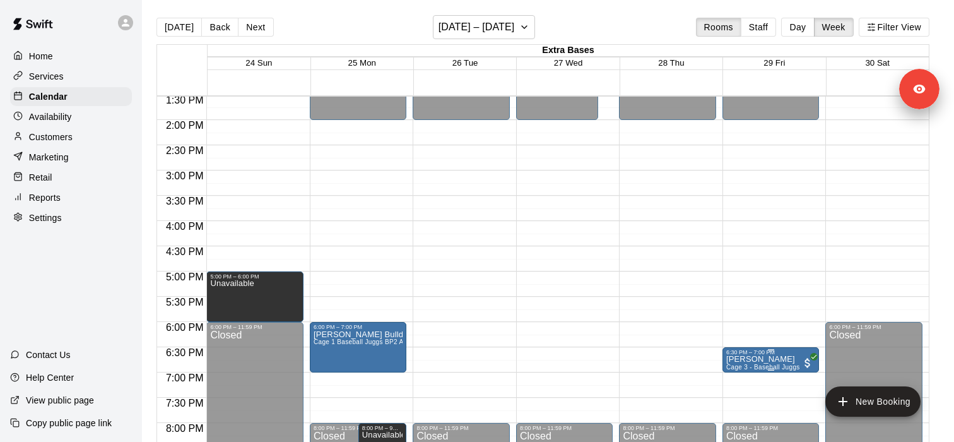
click at [745, 359] on p "[PERSON_NAME]" at bounding box center [763, 359] width 74 height 0
click at [739, 394] on img "edit" at bounding box center [739, 389] width 15 height 15
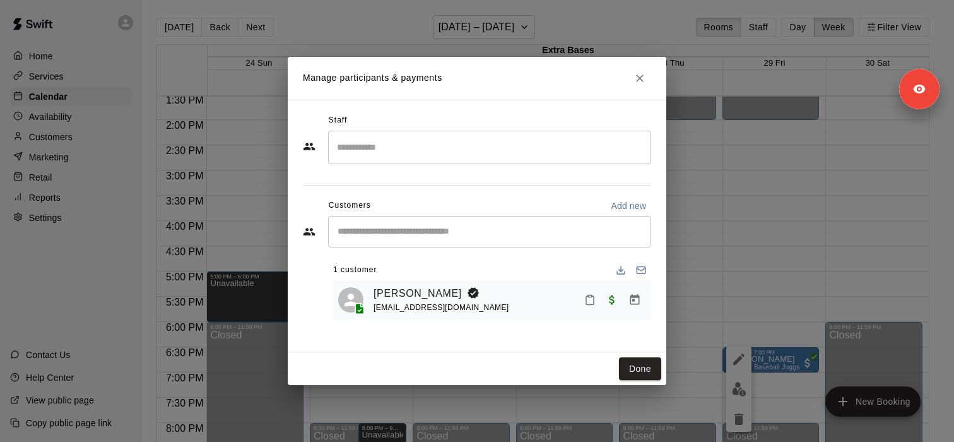
click at [401, 303] on div "[EMAIL_ADDRESS][DOMAIN_NAME]" at bounding box center [442, 307] width 136 height 13
click at [401, 299] on link "[PERSON_NAME]" at bounding box center [418, 293] width 88 height 16
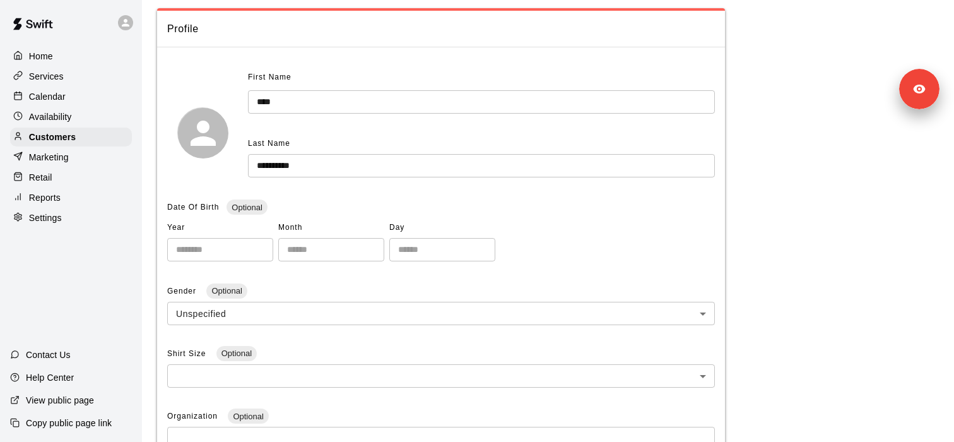
scroll to position [3, 0]
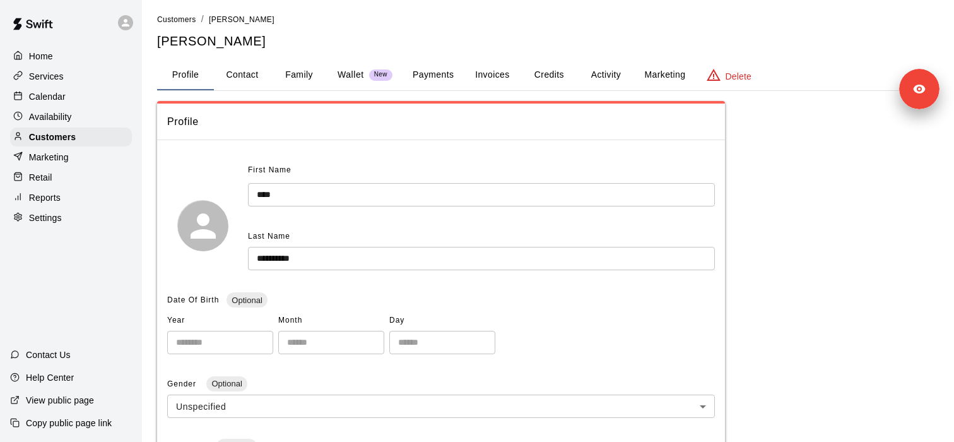
click at [428, 74] on button "Payments" at bounding box center [433, 75] width 61 height 30
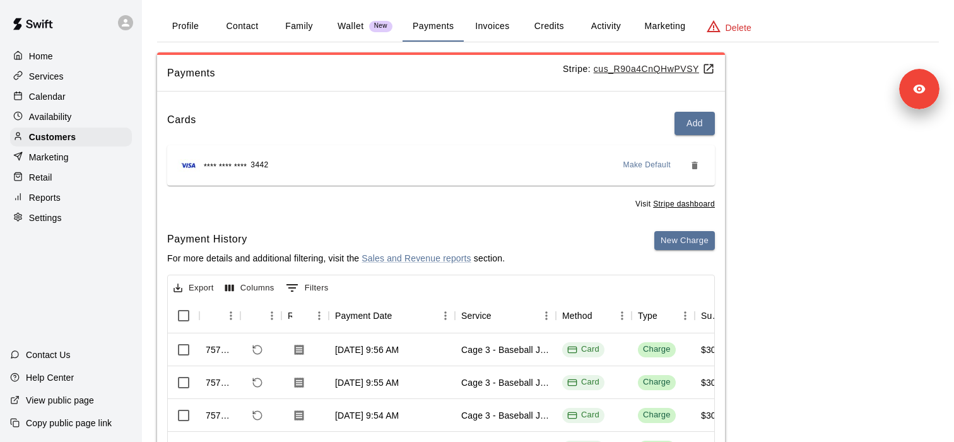
scroll to position [13, 0]
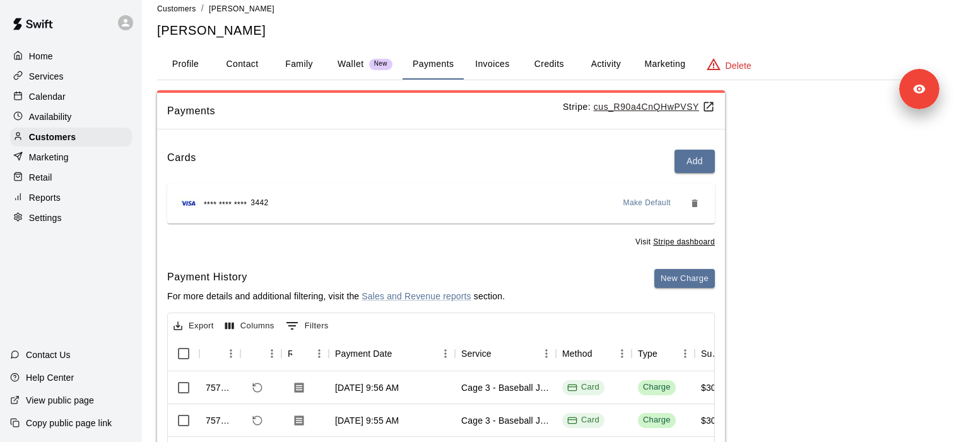
click at [608, 62] on button "Activity" at bounding box center [606, 64] width 57 height 30
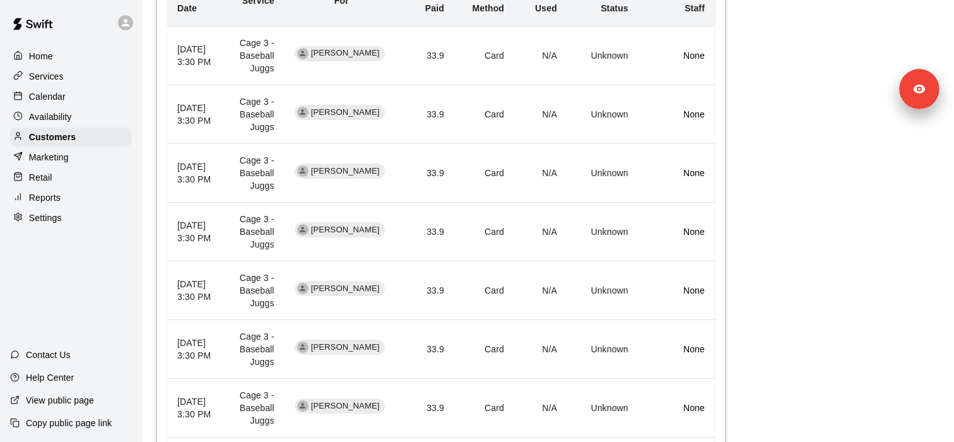
scroll to position [584, 0]
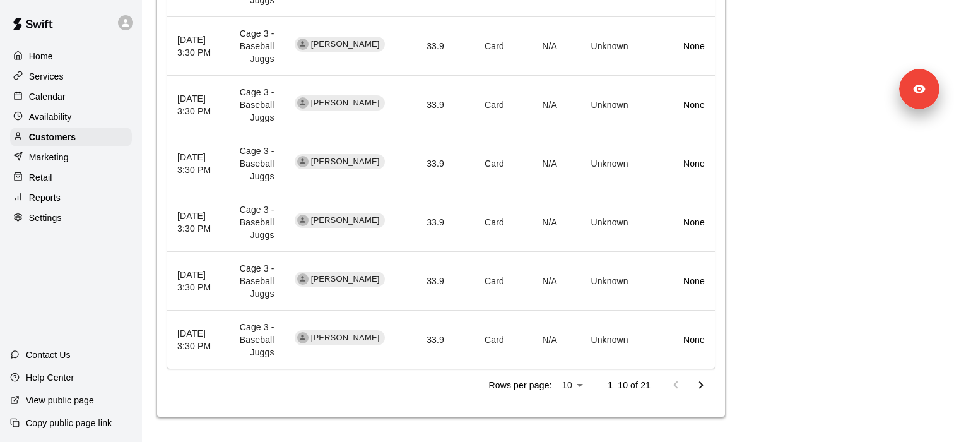
click at [701, 383] on icon "Go to next page" at bounding box center [701, 385] width 4 height 8
click at [674, 382] on icon "Go to previous page" at bounding box center [675, 384] width 15 height 15
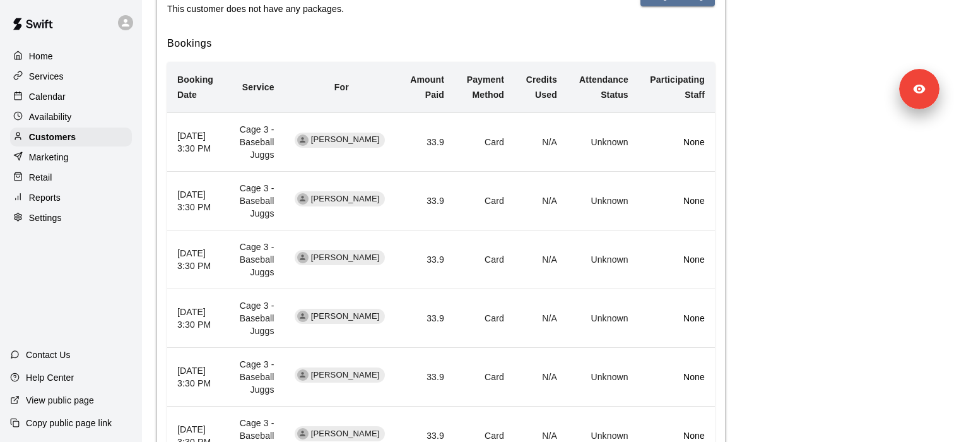
scroll to position [0, 0]
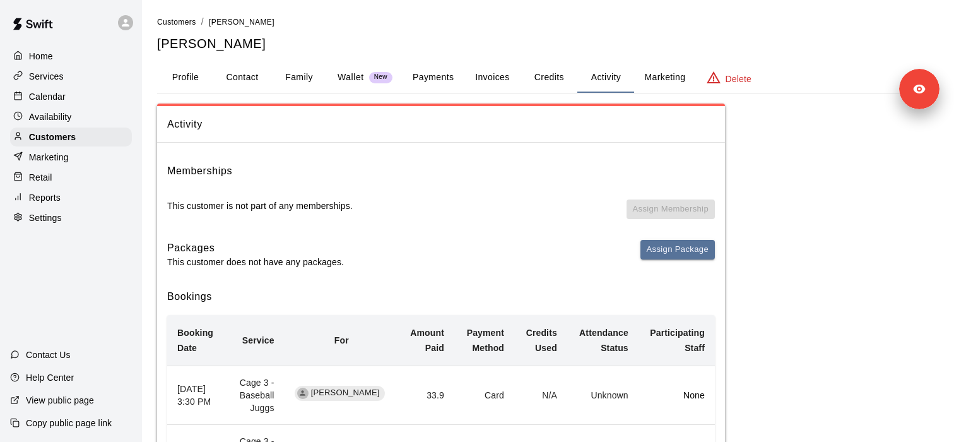
click at [220, 44] on h5 "[PERSON_NAME]" at bounding box center [548, 43] width 782 height 17
copy h5 "[PERSON_NAME]"
click at [335, 39] on h5 "[PERSON_NAME]" at bounding box center [548, 43] width 782 height 17
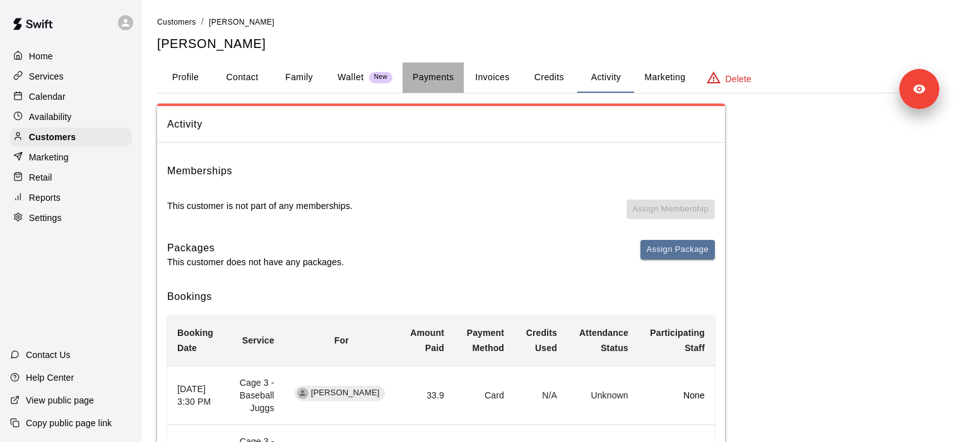
click at [430, 80] on button "Payments" at bounding box center [433, 77] width 61 height 30
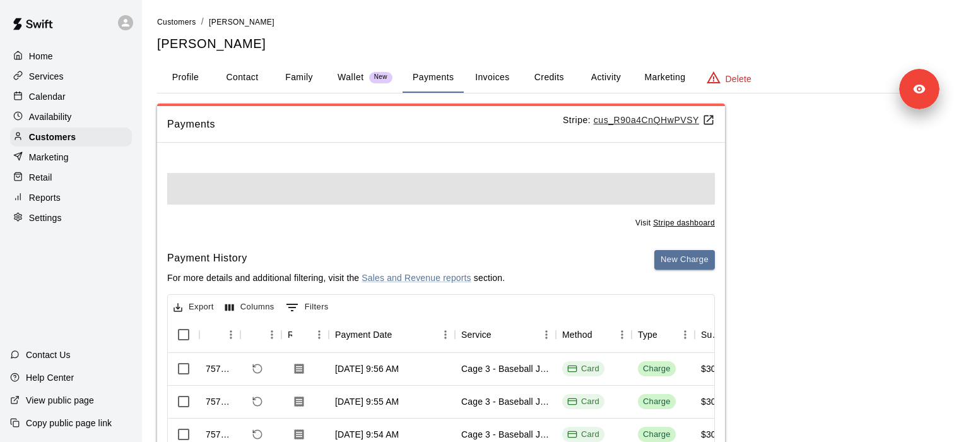
click at [643, 121] on u "cus_R90a4CnQHwPVSY" at bounding box center [654, 120] width 121 height 10
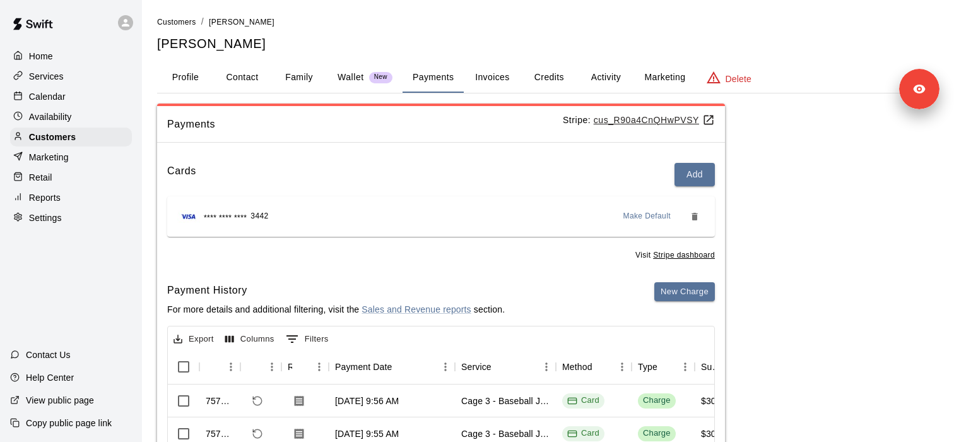
click at [83, 72] on div "Services" at bounding box center [71, 76] width 122 height 19
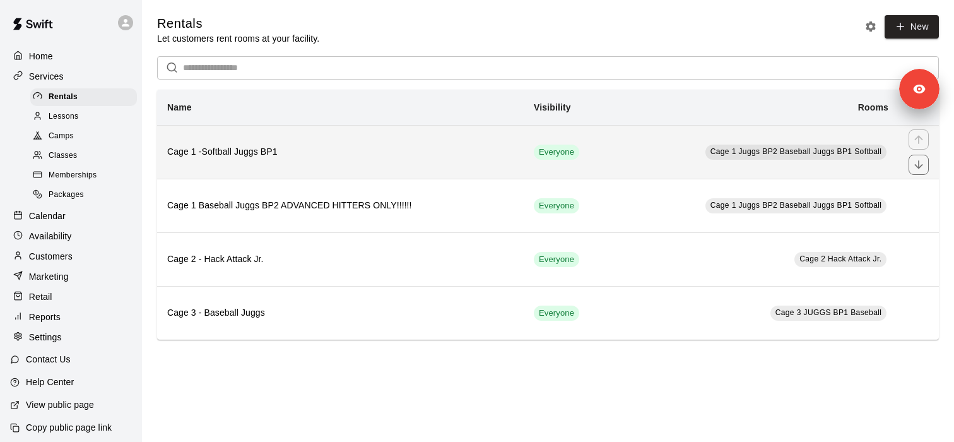
click at [391, 169] on th "Cage 1 -Softball Juggs BP1" at bounding box center [340, 152] width 367 height 54
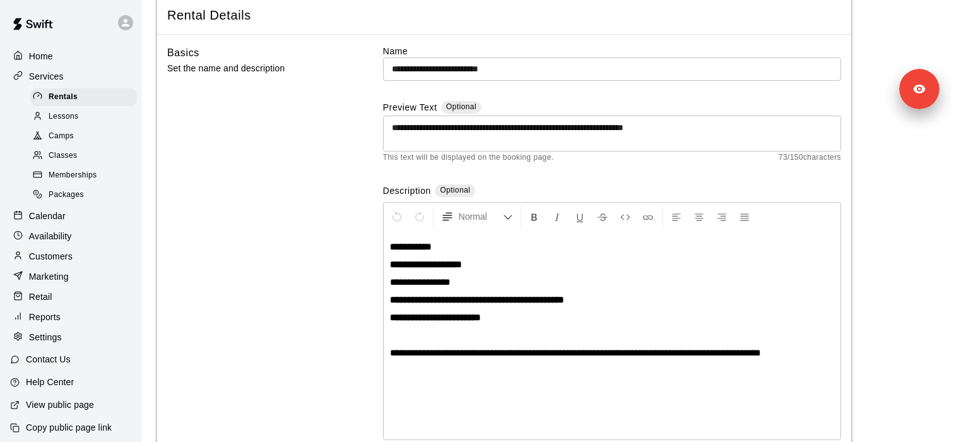
scroll to position [634, 0]
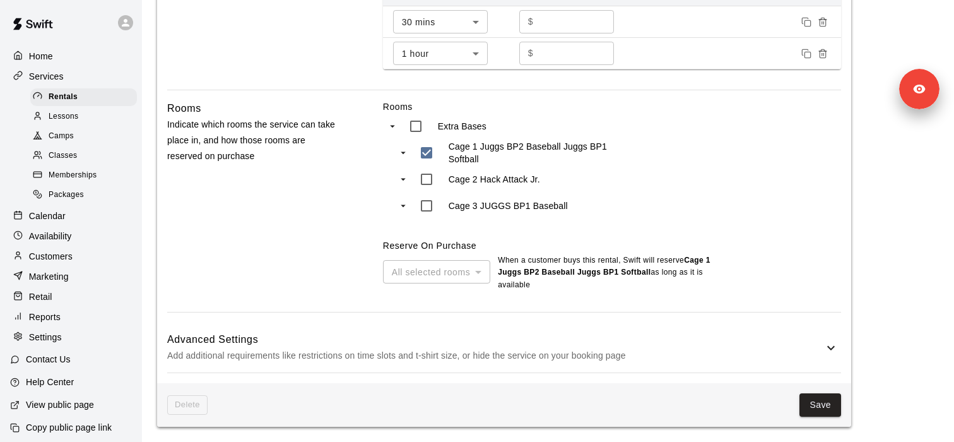
click at [420, 352] on p "Add additional requirements like restrictions on time slots and t-shirt size, o…" at bounding box center [495, 356] width 656 height 16
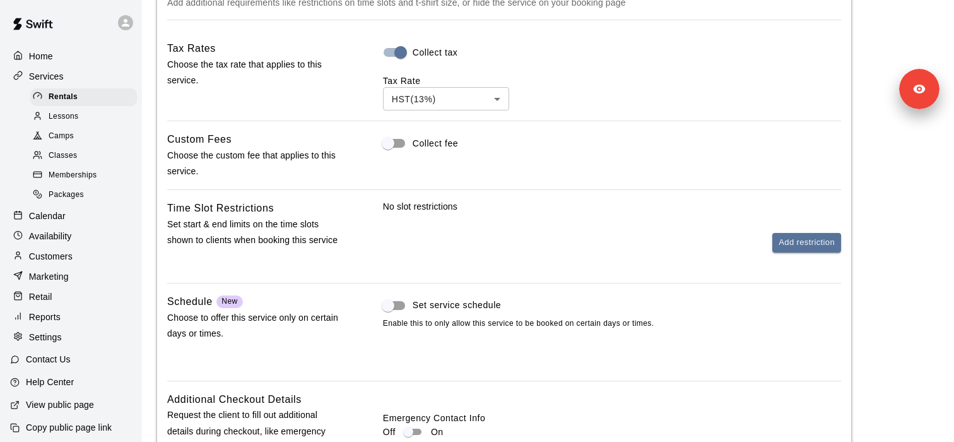
scroll to position [975, 0]
click at [812, 251] on button "Add restriction" at bounding box center [807, 242] width 69 height 20
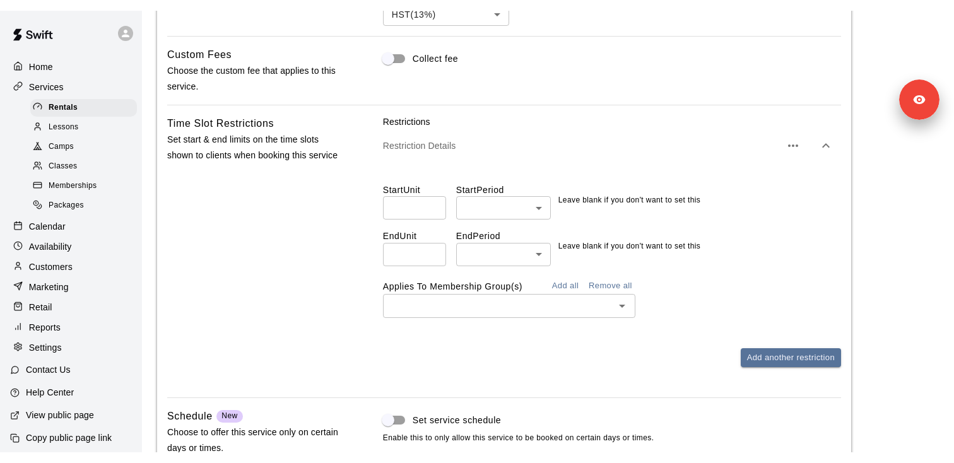
scroll to position [1078, 0]
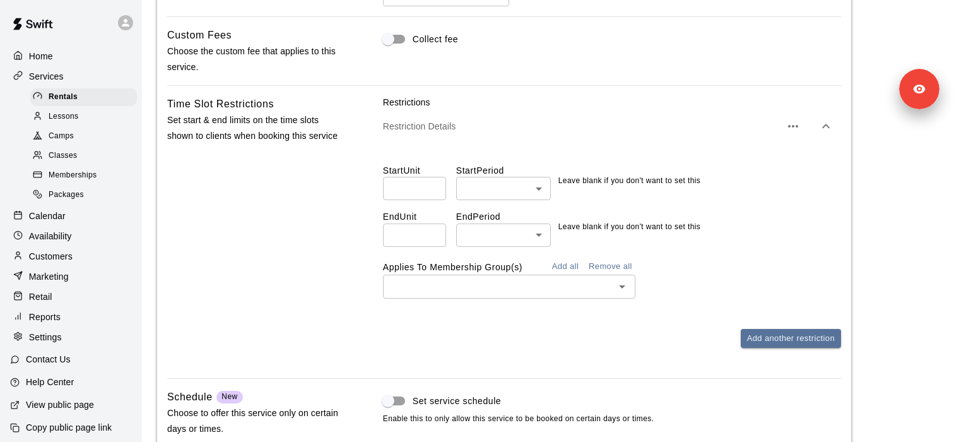
click at [434, 247] on input "*" at bounding box center [414, 234] width 63 height 23
click at [405, 247] on input "*" at bounding box center [414, 234] width 63 height 23
type input "*"
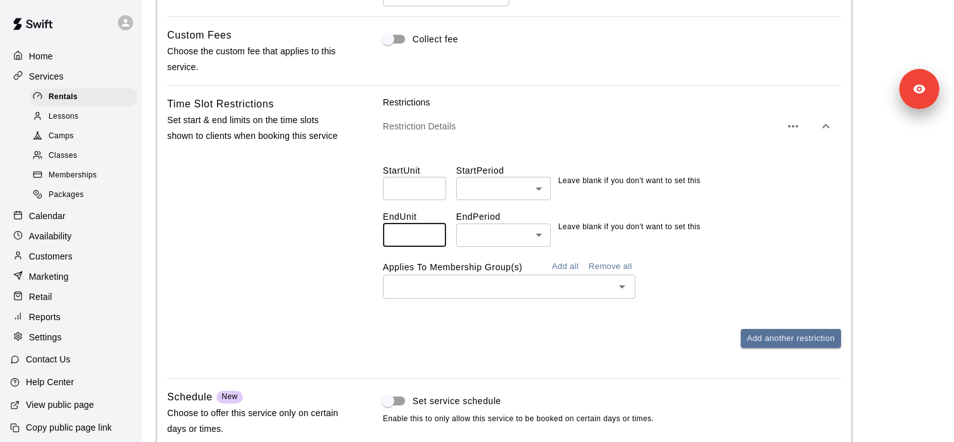
type input "**"
click at [493, 265] on div "Start Unit ​ Start Period ​ ​ Leave blank if you don't want to set this End Uni…" at bounding box center [612, 226] width 458 height 164
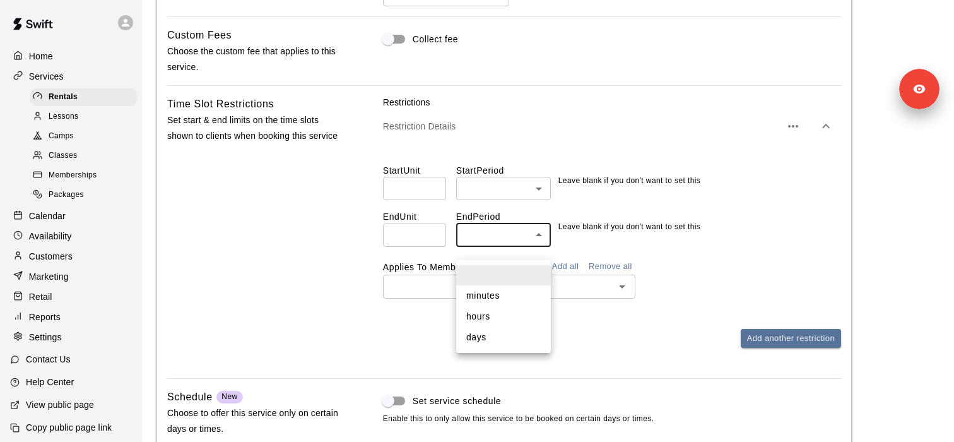
click at [499, 340] on li "days" at bounding box center [503, 337] width 95 height 21
type input "****"
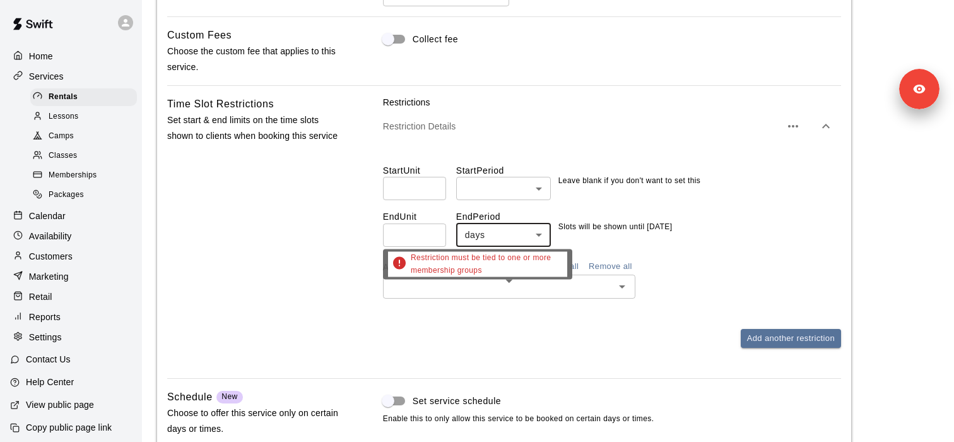
click at [514, 294] on input "text" at bounding box center [499, 286] width 224 height 16
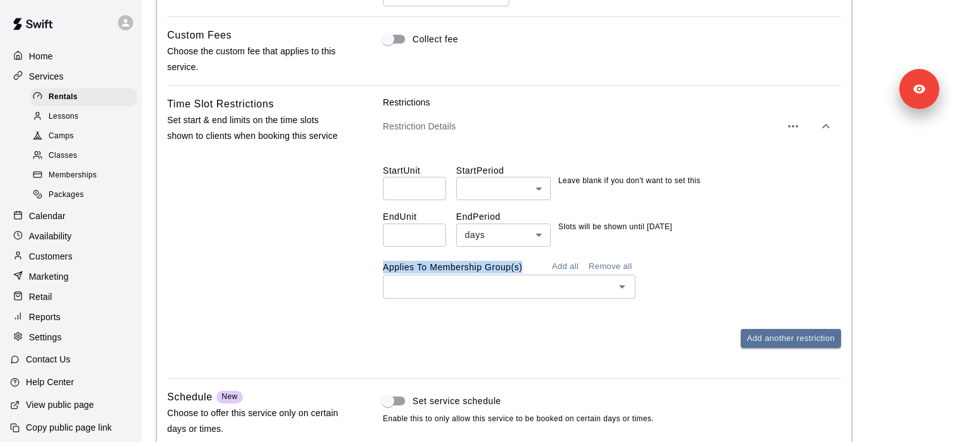
click at [375, 285] on div "Time Slot Restrictions Set start & end limits on the time slots shown to client…" at bounding box center [504, 232] width 674 height 272
copy label "Applies To Membership Group(s)"
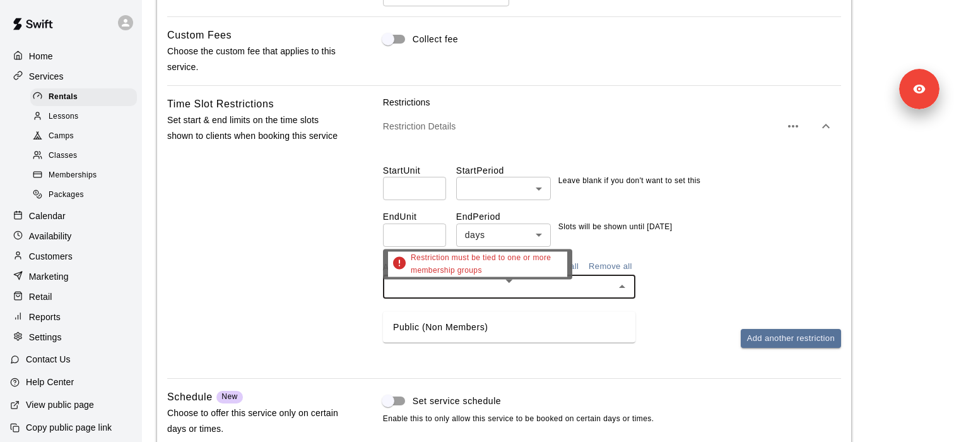
click at [422, 294] on input "text" at bounding box center [499, 286] width 224 height 16
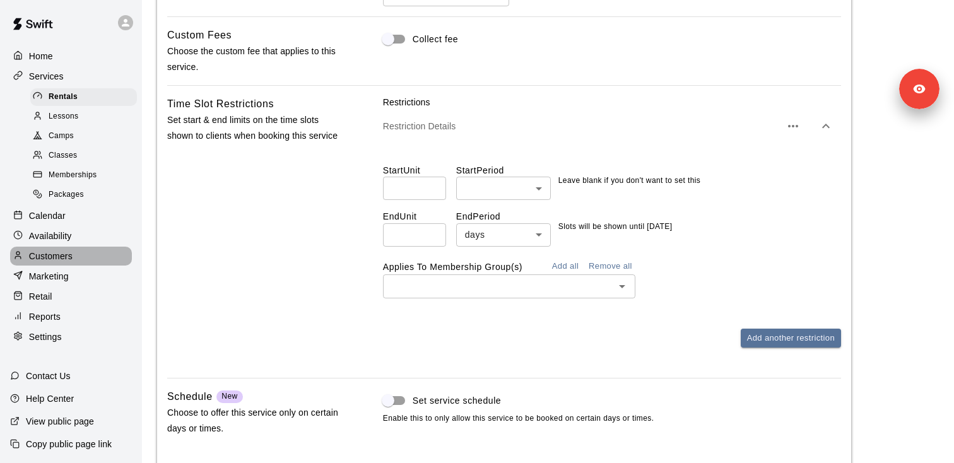
click at [62, 254] on p "Customers" at bounding box center [51, 256] width 44 height 13
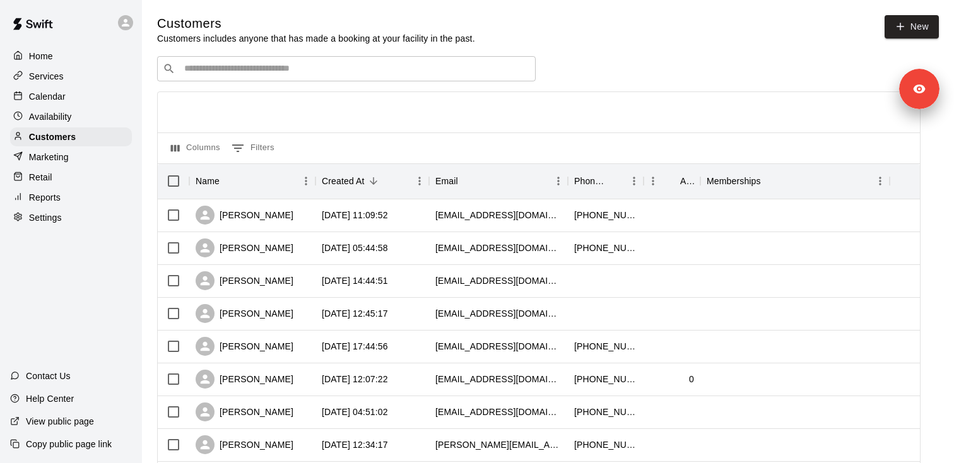
click at [244, 69] on input "Search customers by name or email" at bounding box center [356, 68] width 350 height 13
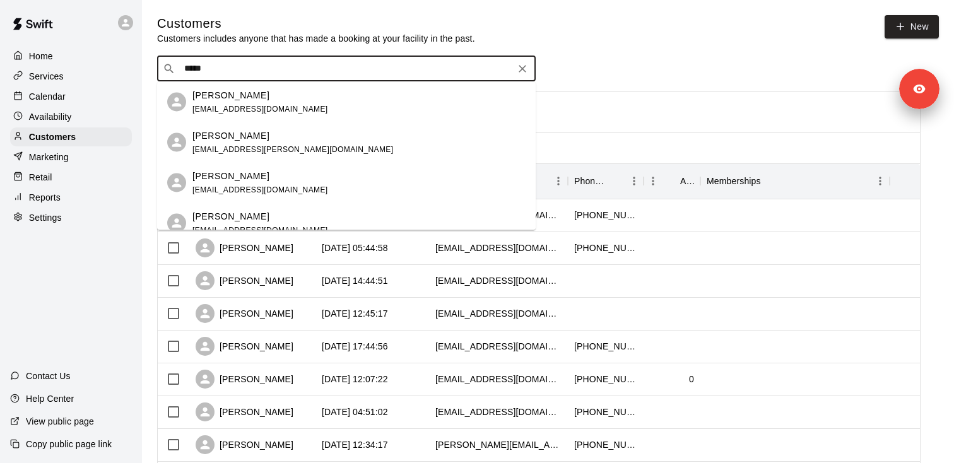
type input "******"
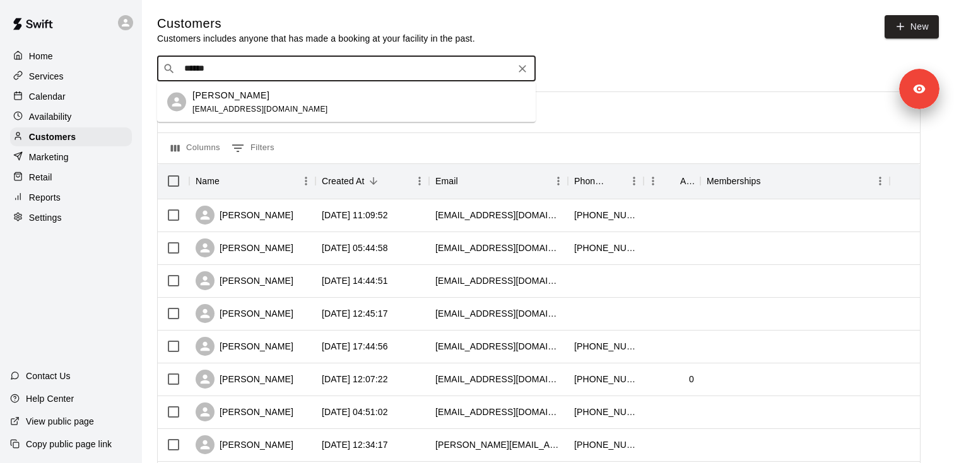
click at [246, 104] on span "[EMAIL_ADDRESS][DOMAIN_NAME]" at bounding box center [261, 108] width 136 height 9
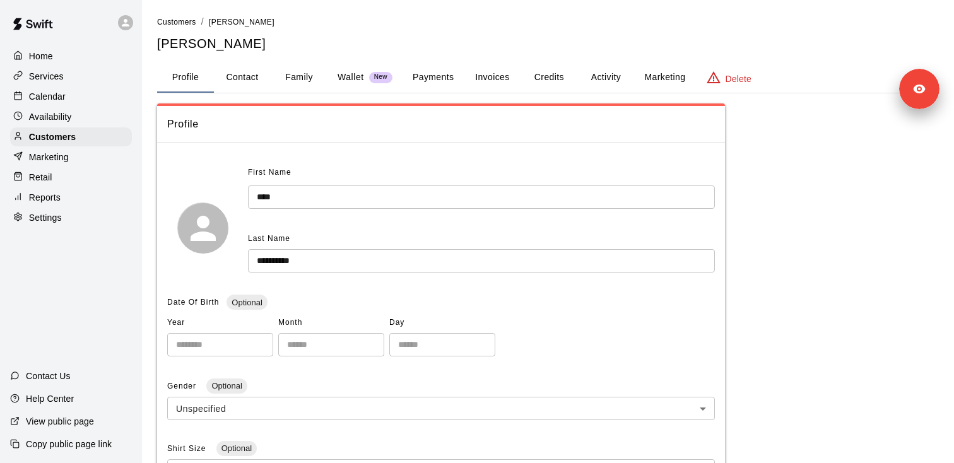
click at [420, 80] on button "Payments" at bounding box center [433, 77] width 61 height 30
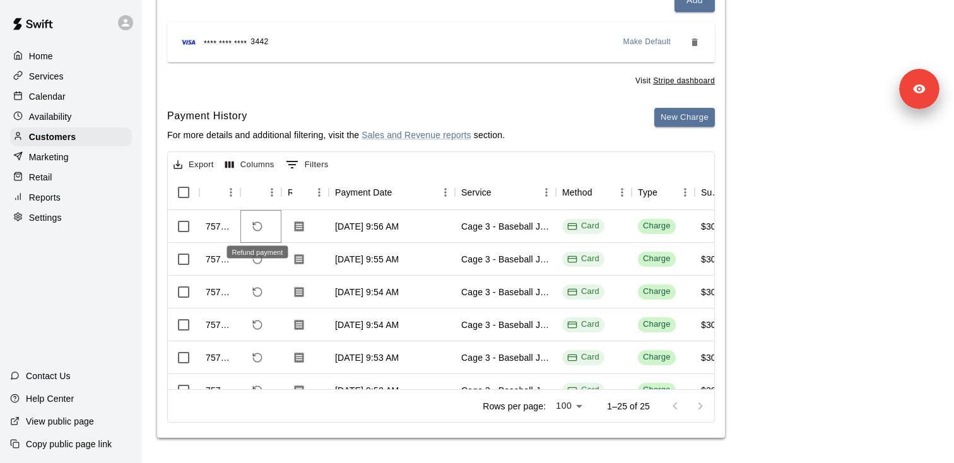
click at [260, 228] on icon "Refund payment" at bounding box center [257, 226] width 11 height 11
